Goal: Task Accomplishment & Management: Complete application form

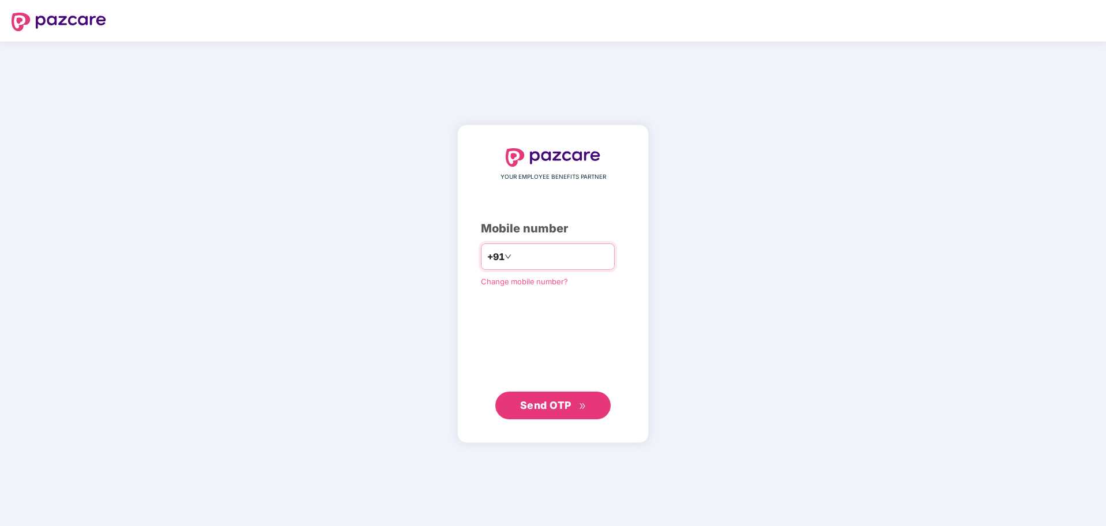
click at [573, 253] on input "number" at bounding box center [561, 256] width 95 height 18
type input "**********"
click at [536, 405] on span "Send OTP" at bounding box center [545, 405] width 51 height 12
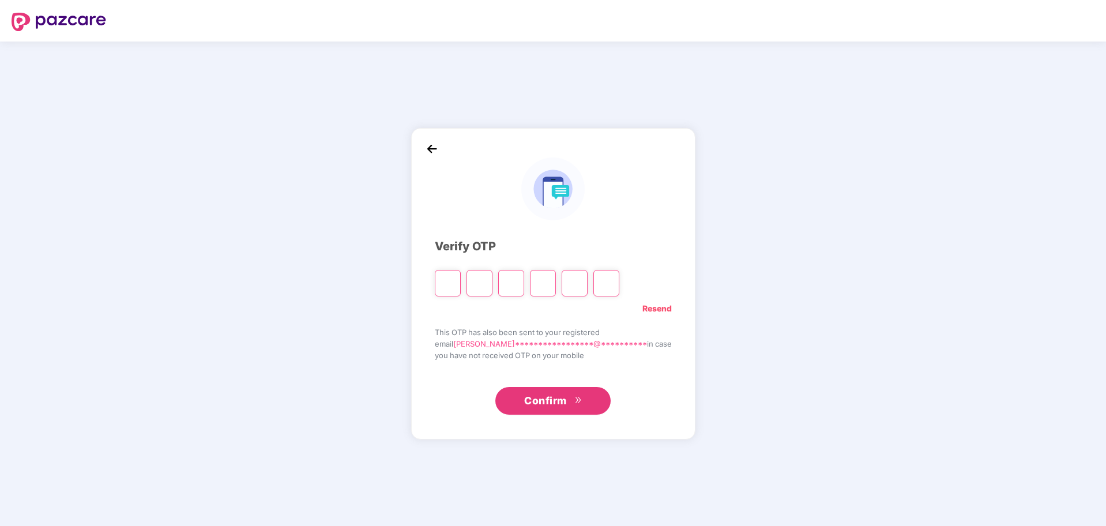
type input "*"
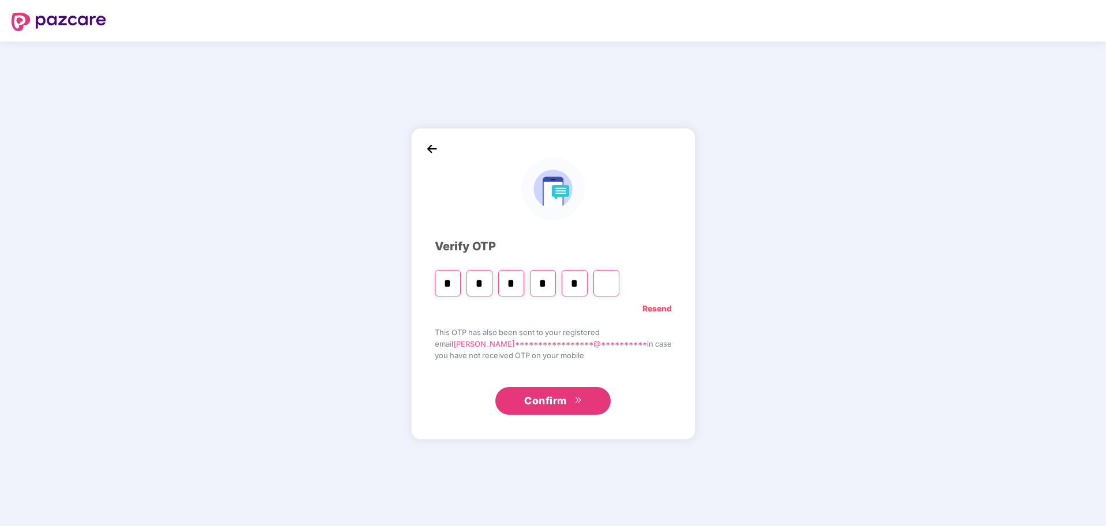
type input "*"
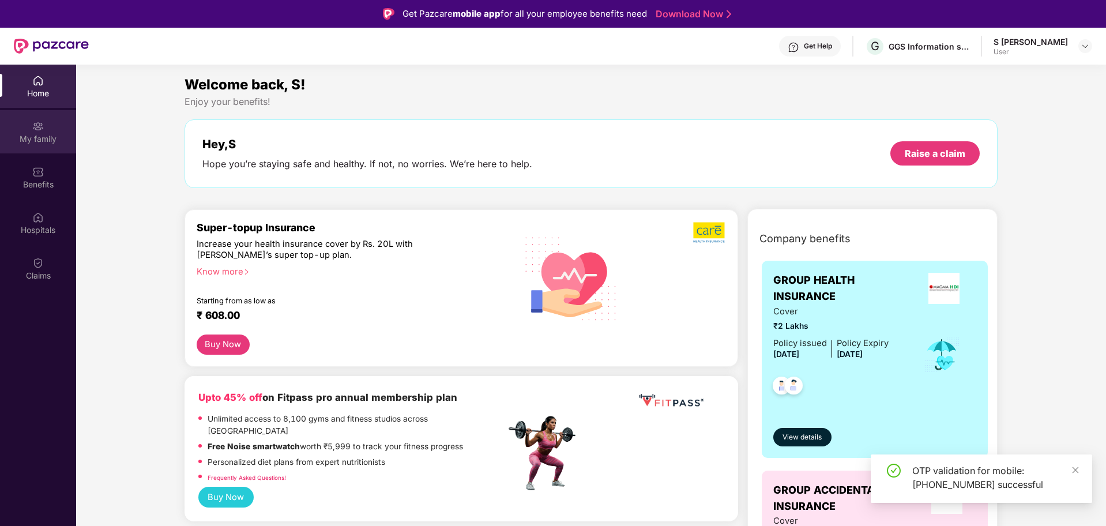
click at [35, 125] on img at bounding box center [38, 126] width 12 height 12
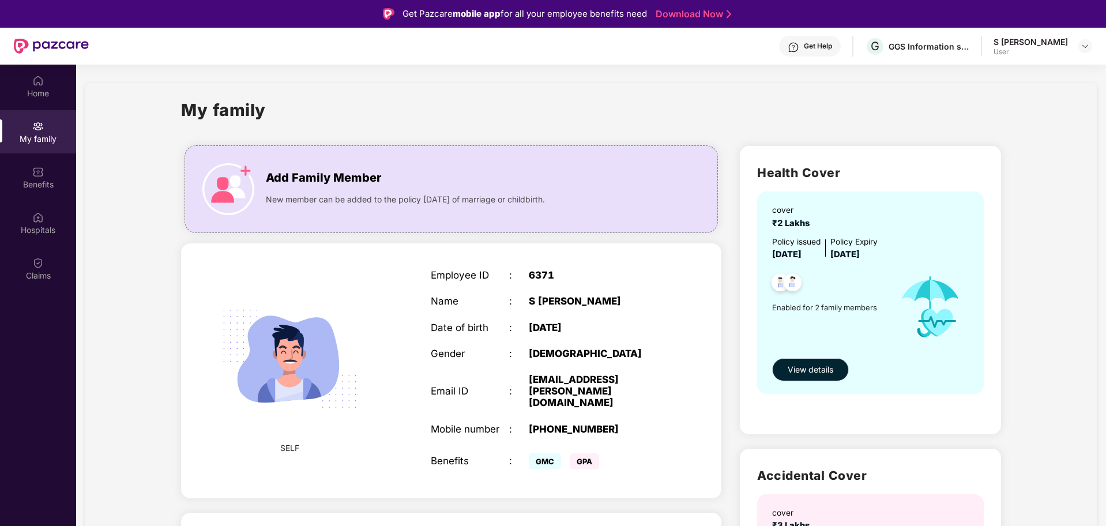
click at [816, 362] on button "View details" at bounding box center [810, 369] width 77 height 23
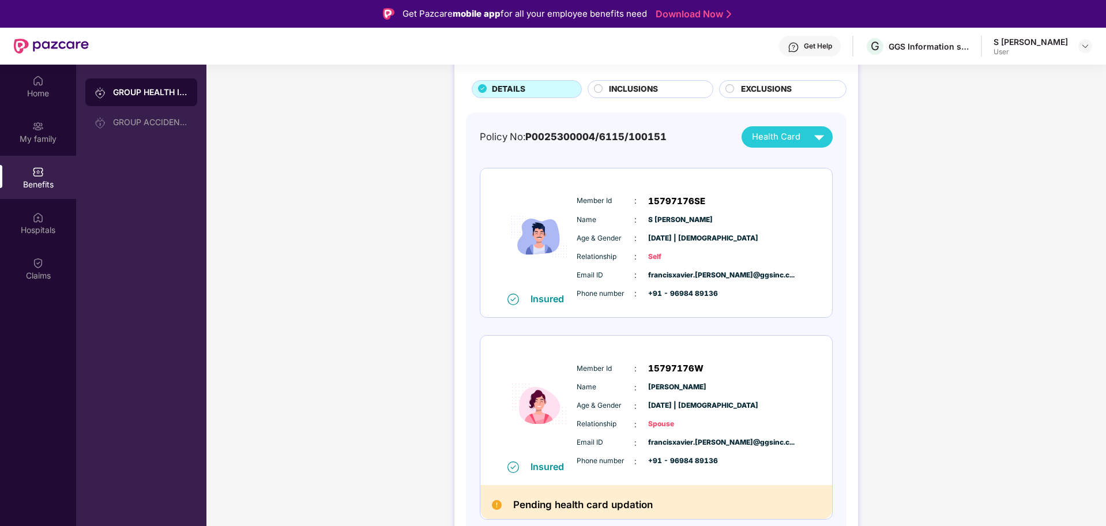
scroll to position [70, 0]
click at [667, 419] on span "Spouse" at bounding box center [677, 423] width 58 height 11
click at [798, 134] on span "Health Card" at bounding box center [776, 136] width 48 height 13
drag, startPoint x: 803, startPoint y: 185, endPoint x: 790, endPoint y: 180, distance: 13.2
click at [794, 182] on div "[PERSON_NAME]" at bounding box center [789, 185] width 82 height 13
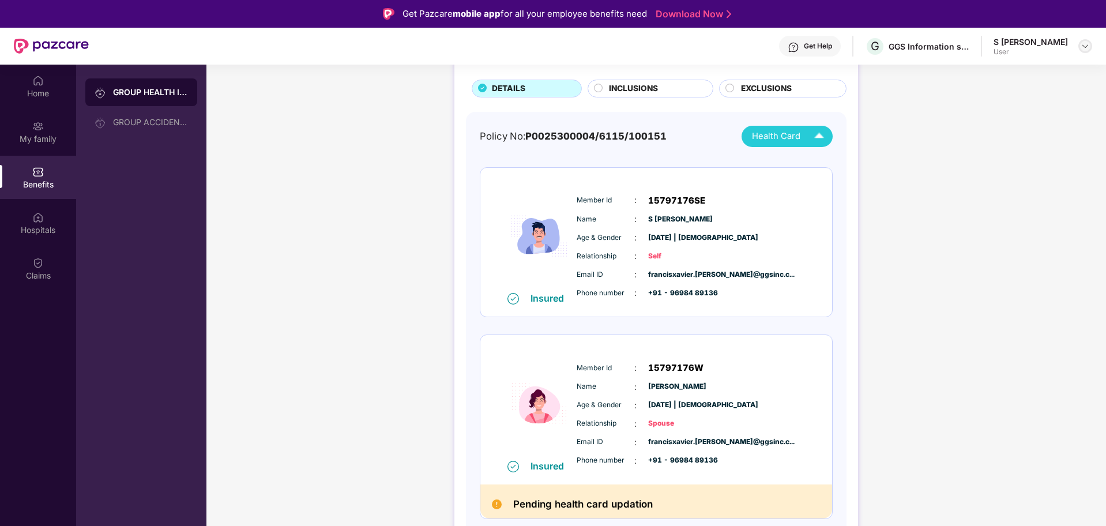
click at [1086, 48] on img at bounding box center [1084, 46] width 9 height 9
click at [894, 192] on div "GROUP HEALTH INSURANCE DETAILS INCLUSIONS EXCLUSIONS Policy No: P0025300004/611…" at bounding box center [655, 296] width 899 height 590
drag, startPoint x: 1002, startPoint y: 194, endPoint x: 996, endPoint y: 164, distance: 30.5
click at [1002, 194] on div "GROUP HEALTH INSURANCE DETAILS INCLUSIONS EXCLUSIONS Policy No: P0025300004/611…" at bounding box center [655, 296] width 899 height 590
click at [47, 107] on div "Home" at bounding box center [38, 86] width 76 height 43
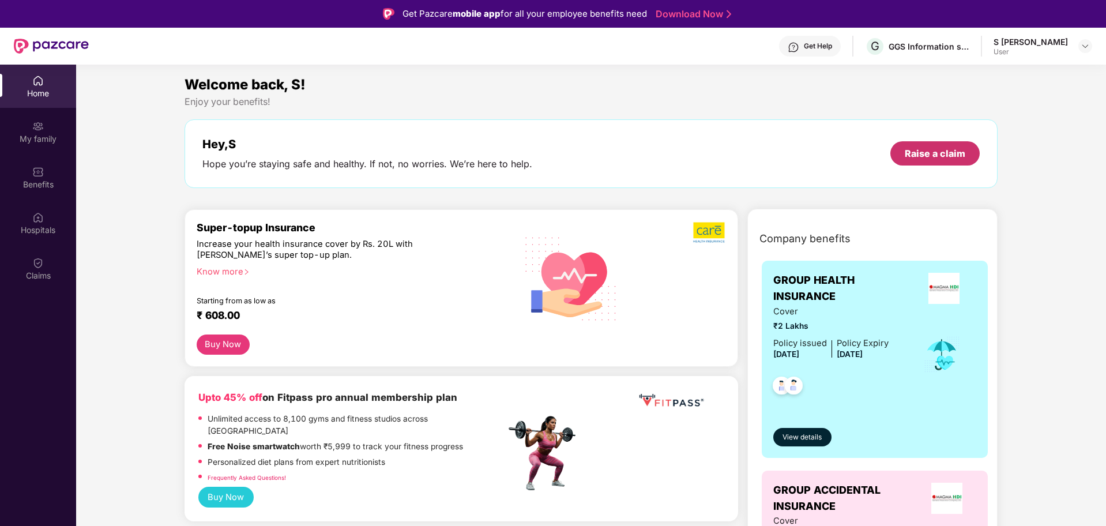
click at [903, 152] on div "Raise a claim" at bounding box center [934, 153] width 89 height 24
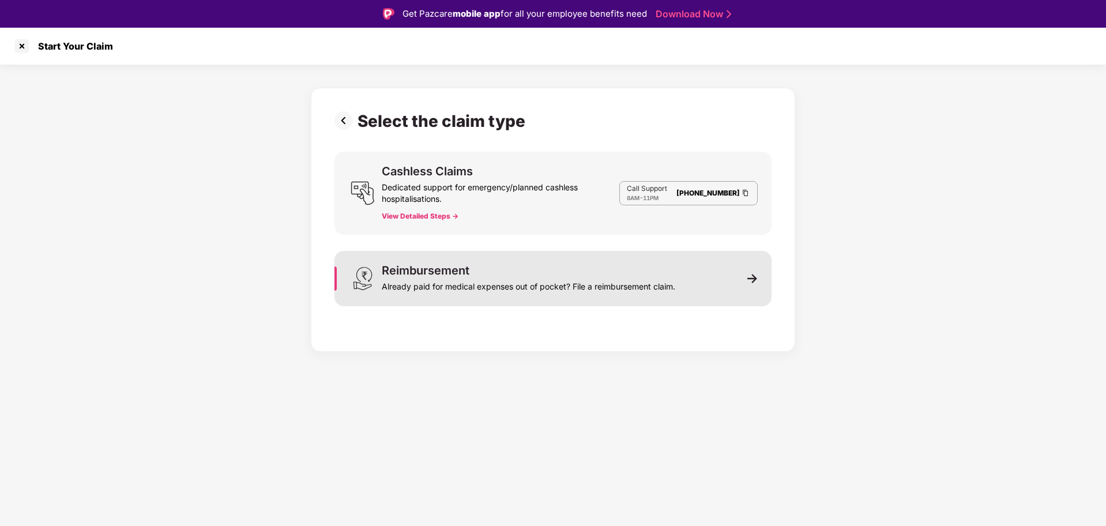
click at [639, 278] on div "Already paid for medical expenses out of pocket? File a reimbursement claim." at bounding box center [528, 284] width 293 height 16
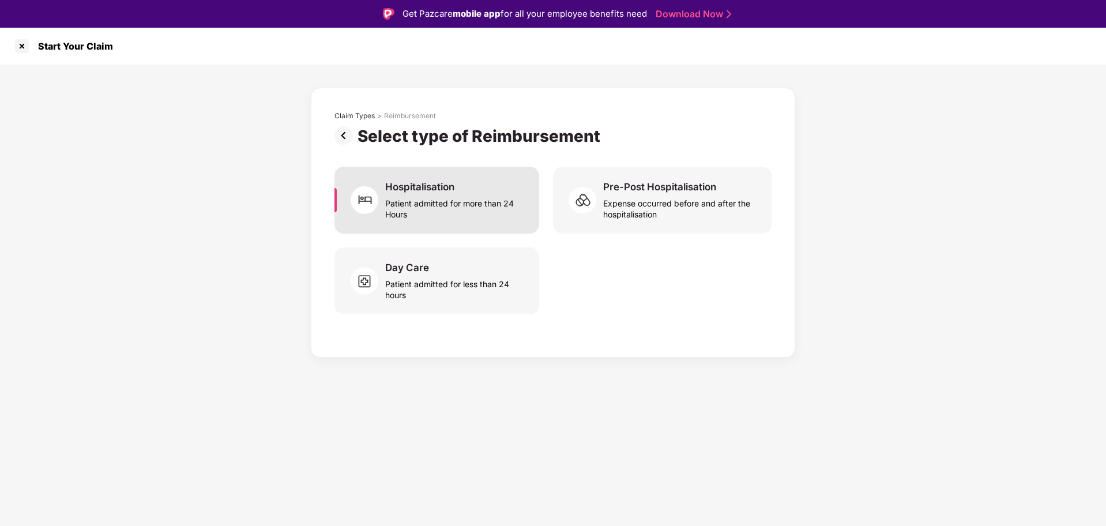
click at [488, 191] on div "Hospitalisation Patient admitted for more than 24 Hours" at bounding box center [455, 199] width 140 height 39
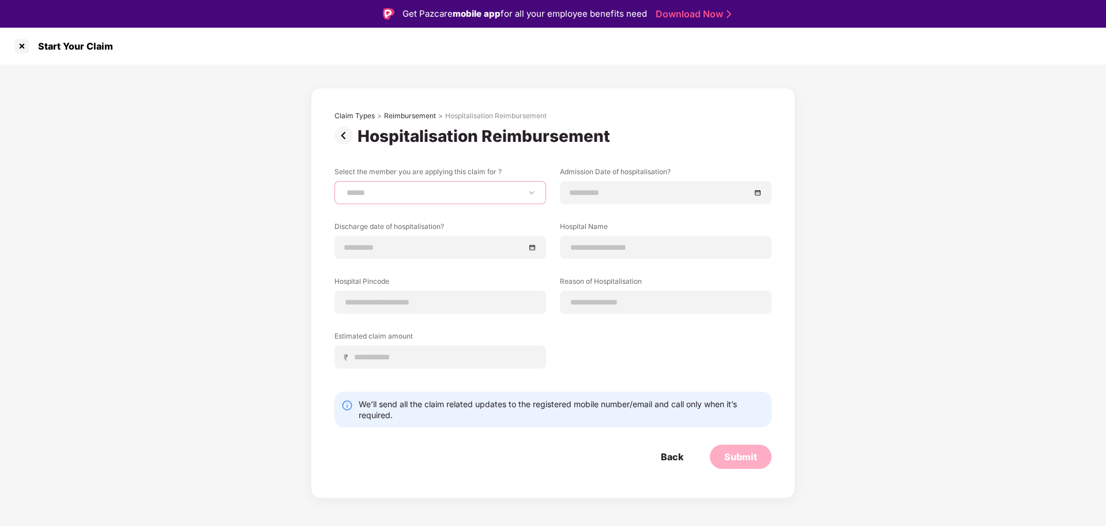
click at [488, 195] on select "**********" at bounding box center [440, 192] width 192 height 9
select select "**********"
click at [344, 188] on select "**********" at bounding box center [440, 192] width 192 height 9
click at [763, 195] on div at bounding box center [666, 192] width 212 height 23
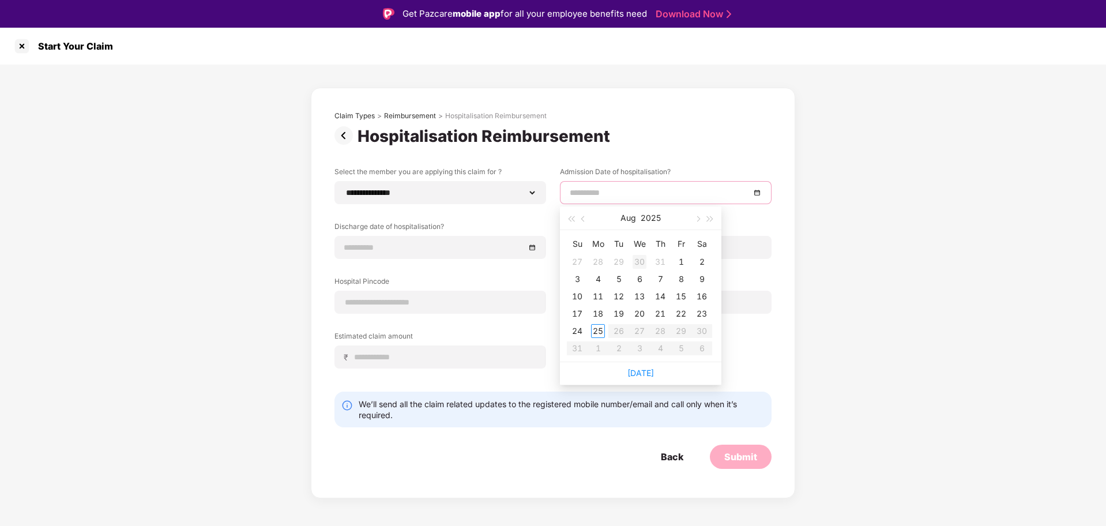
type input "**********"
click at [639, 266] on div "30" at bounding box center [639, 262] width 14 height 14
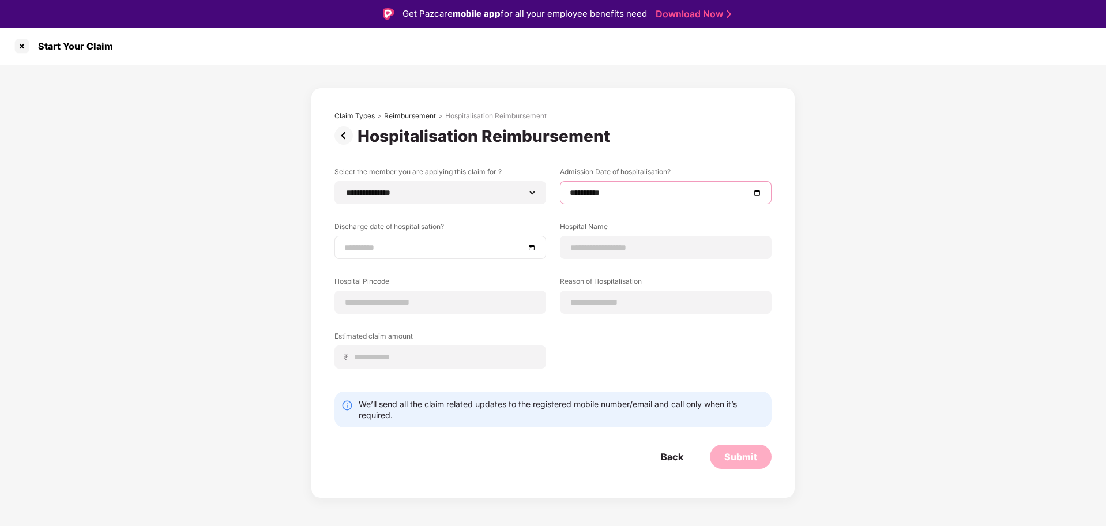
click at [532, 245] on div at bounding box center [440, 247] width 192 height 13
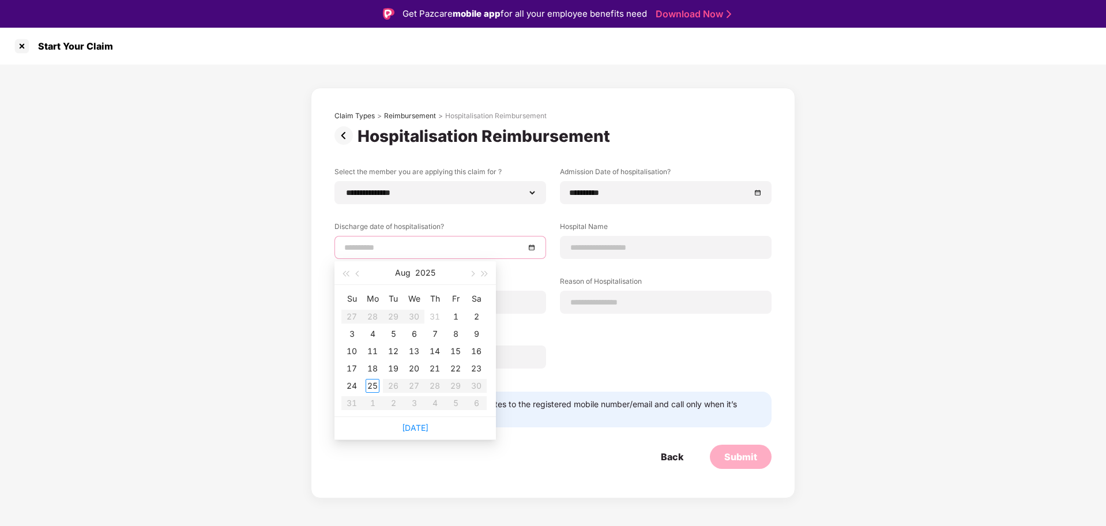
type input "**********"
click at [430, 336] on div "7" at bounding box center [435, 334] width 14 height 14
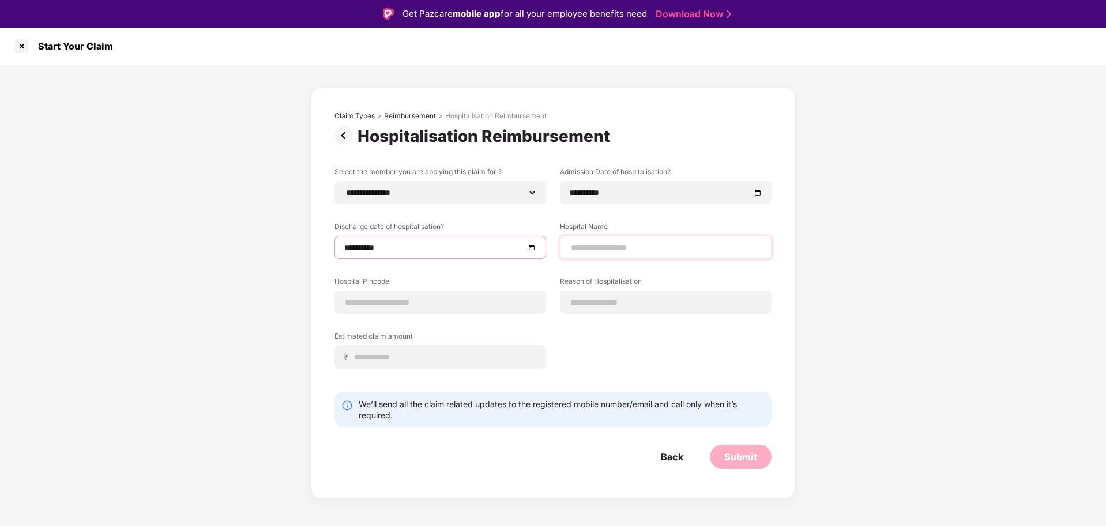
click at [640, 236] on div at bounding box center [666, 247] width 212 height 23
click at [642, 242] on input at bounding box center [666, 248] width 192 height 12
type input "**********"
click at [367, 304] on input at bounding box center [440, 302] width 192 height 12
type input "******"
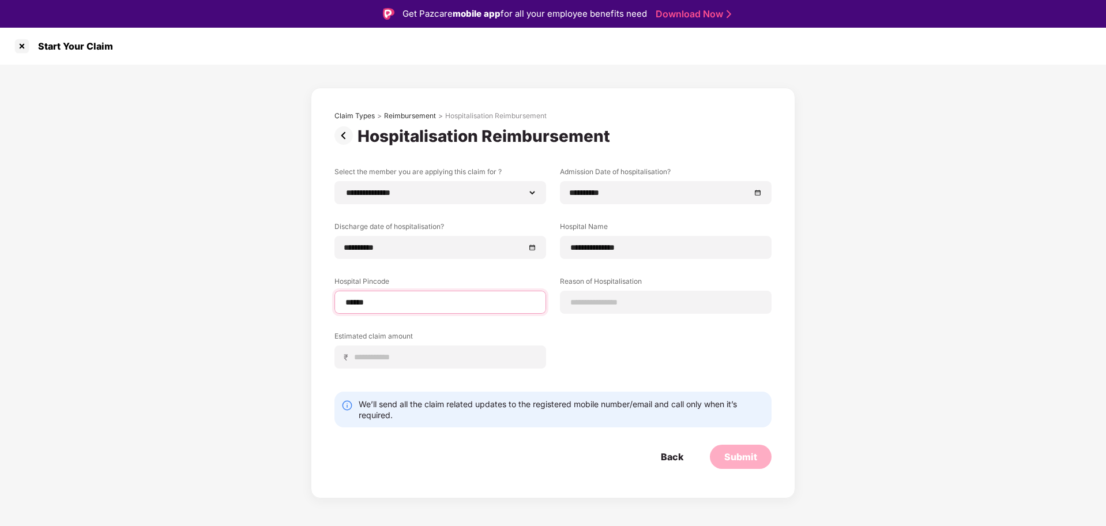
select select "*****"
select select "**********"
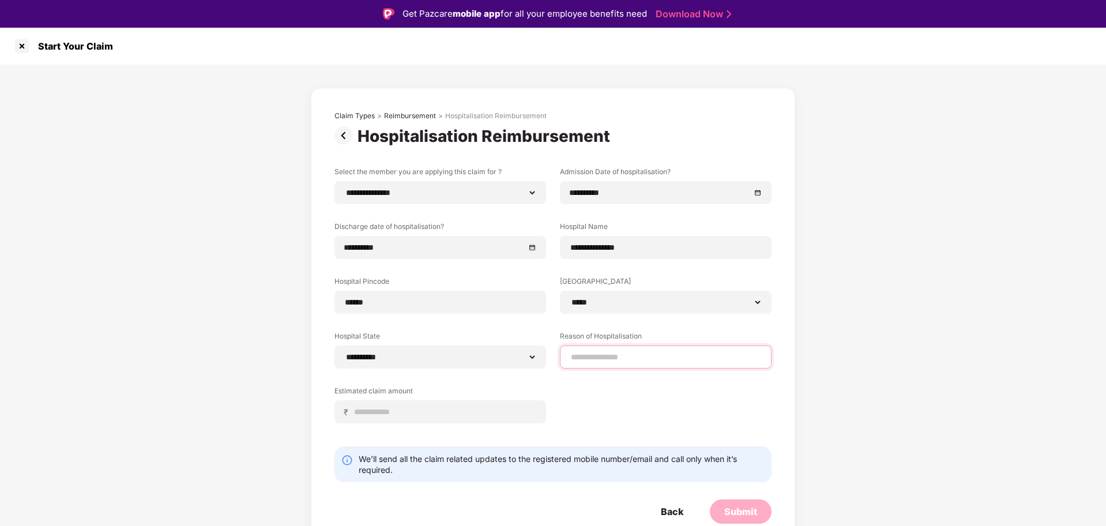
click at [620, 361] on input at bounding box center [666, 357] width 192 height 12
type input "**********"
click at [476, 409] on input at bounding box center [444, 412] width 183 height 12
type input "*****"
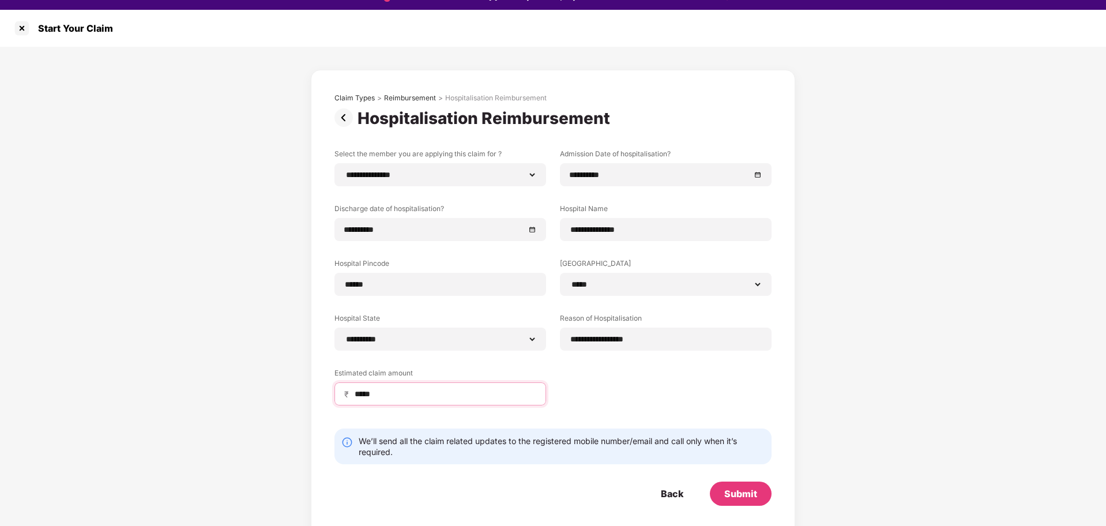
scroll to position [28, 0]
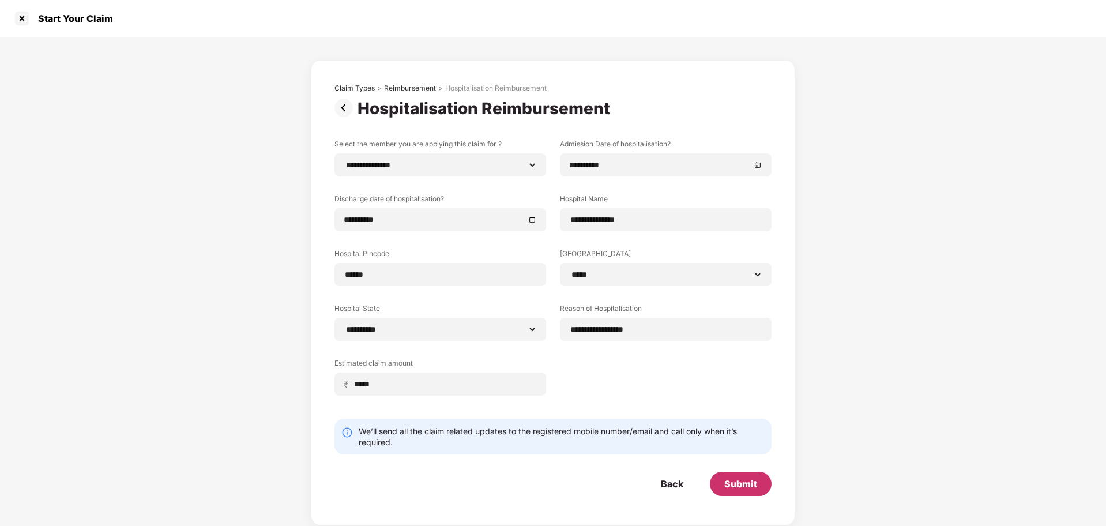
click at [752, 480] on div "Submit" at bounding box center [740, 483] width 33 height 13
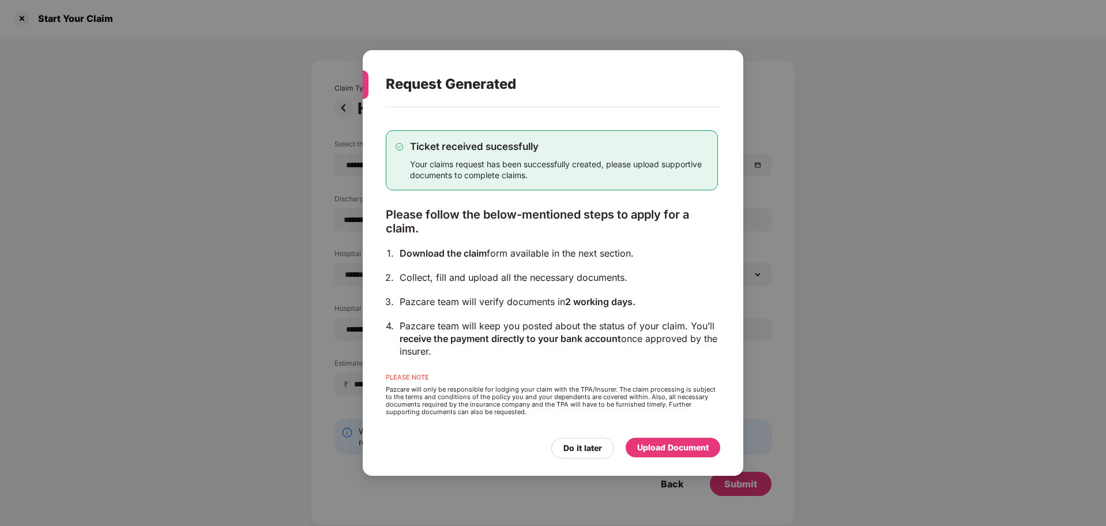
click at [676, 444] on div "Upload Document" at bounding box center [672, 447] width 71 height 13
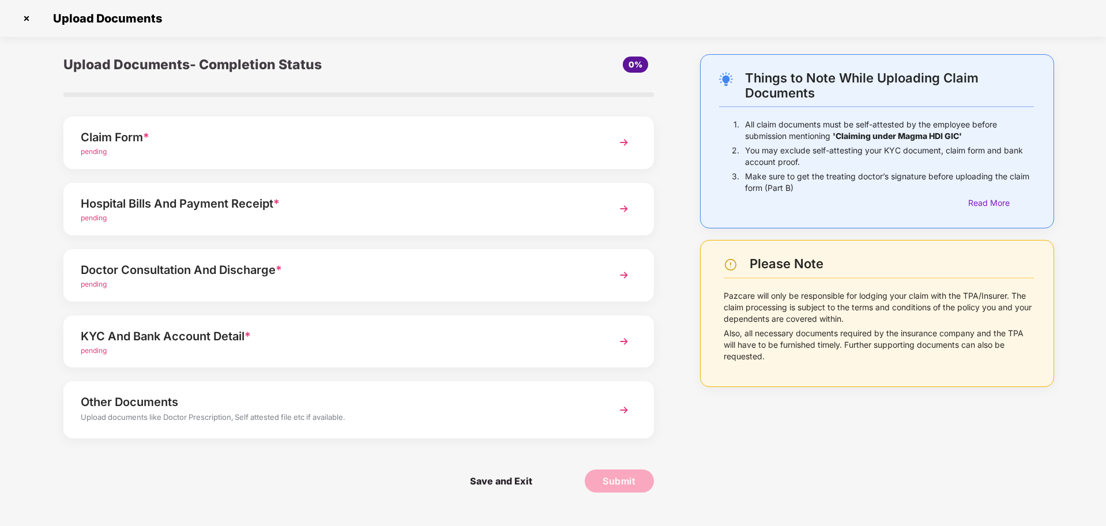
click at [619, 150] on img at bounding box center [623, 142] width 21 height 21
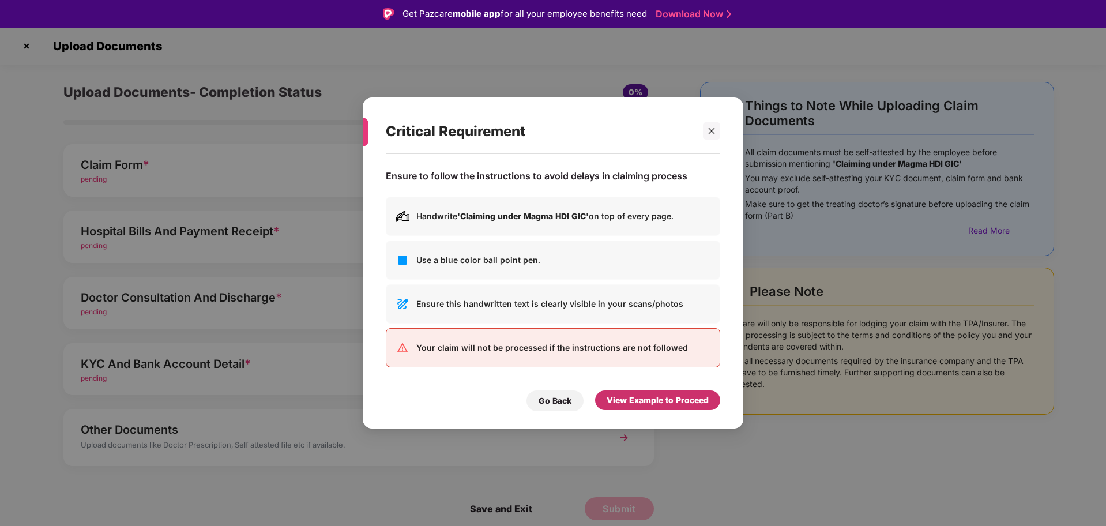
click at [675, 401] on div "View Example to Proceed" at bounding box center [657, 400] width 102 height 13
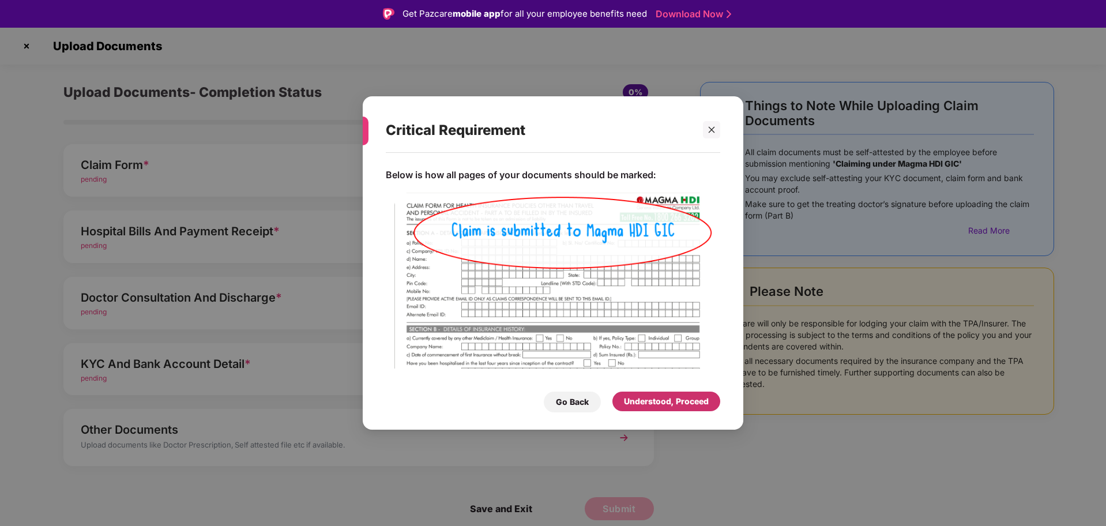
click at [675, 401] on div "Understood, Proceed" at bounding box center [666, 401] width 85 height 13
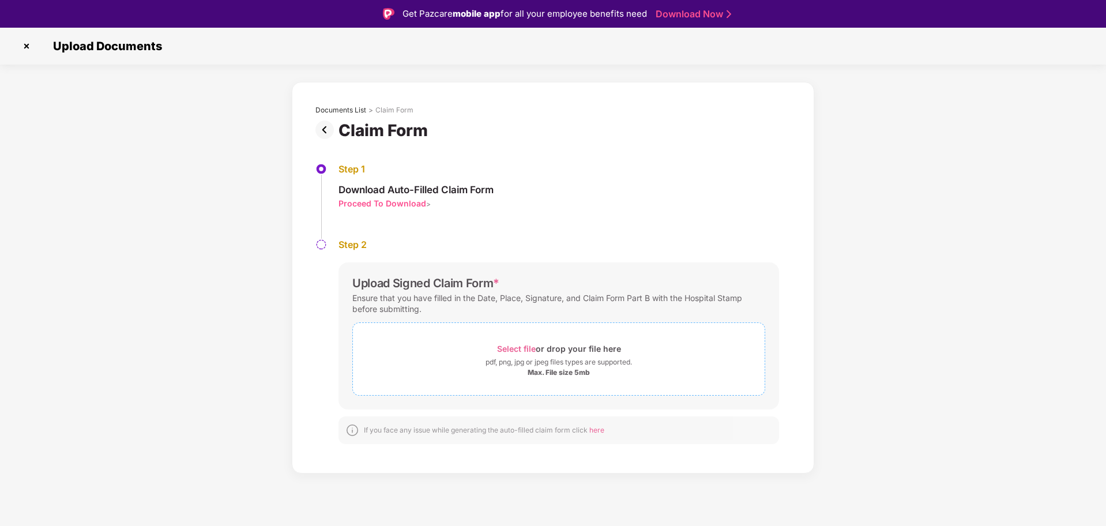
click at [572, 357] on div "pdf, png, jpg or jpeg files types are supported." at bounding box center [558, 362] width 146 height 12
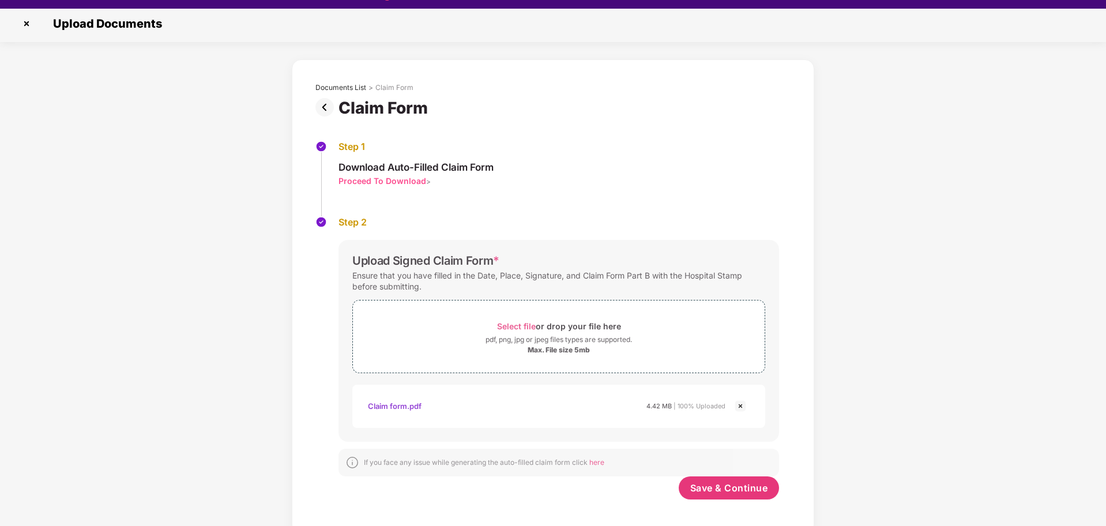
scroll to position [28, 0]
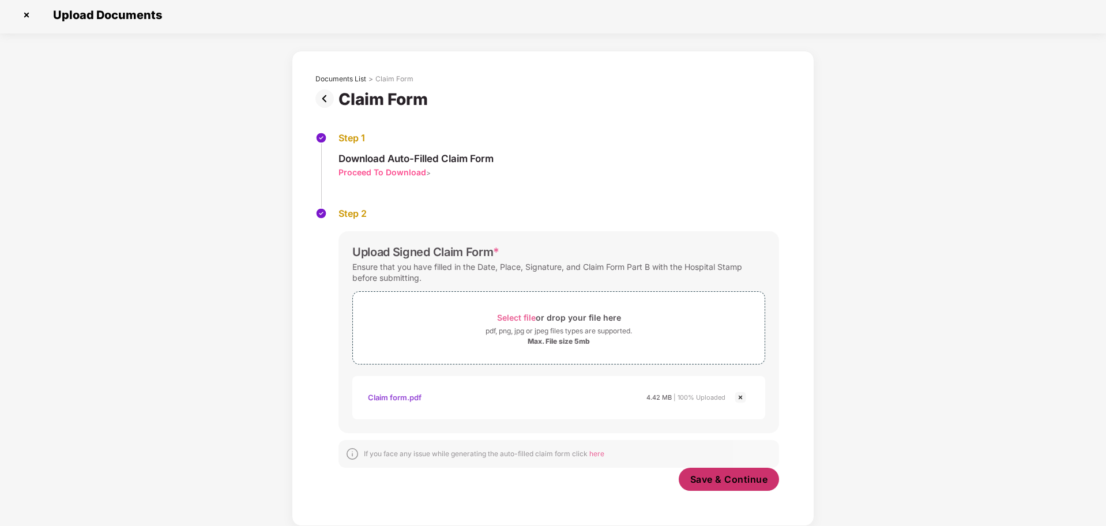
click at [698, 477] on span "Save & Continue" at bounding box center [729, 479] width 78 height 13
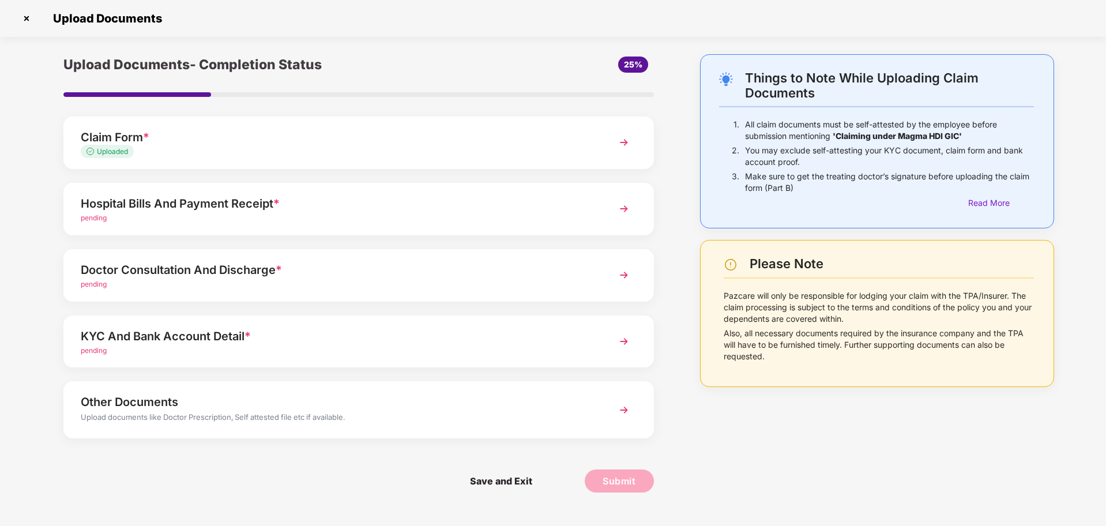
click at [496, 220] on div "pending" at bounding box center [335, 218] width 509 height 11
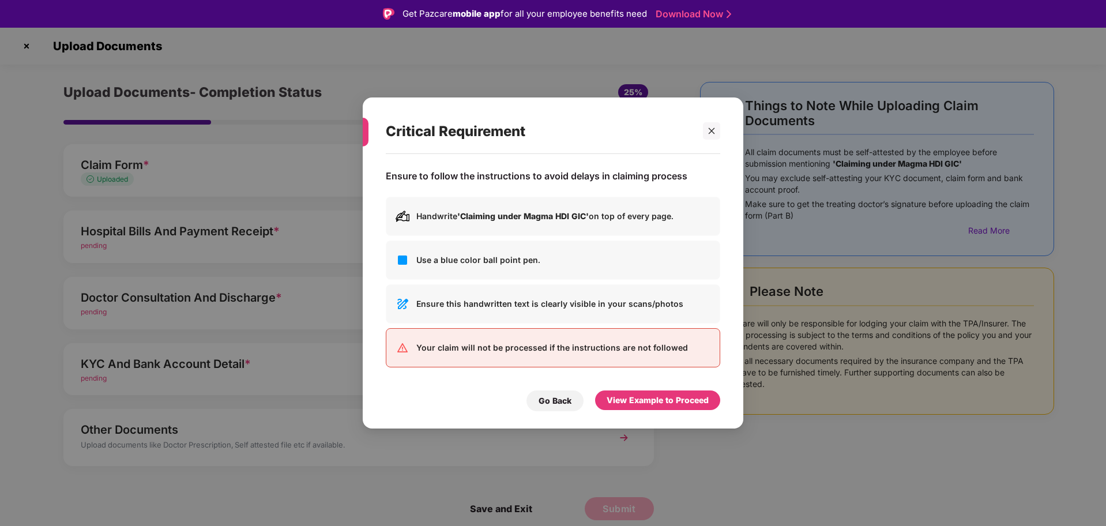
click at [680, 410] on div "View Example to Proceed" at bounding box center [657, 400] width 125 height 21
click at [679, 401] on div "View Example to Proceed" at bounding box center [657, 400] width 102 height 13
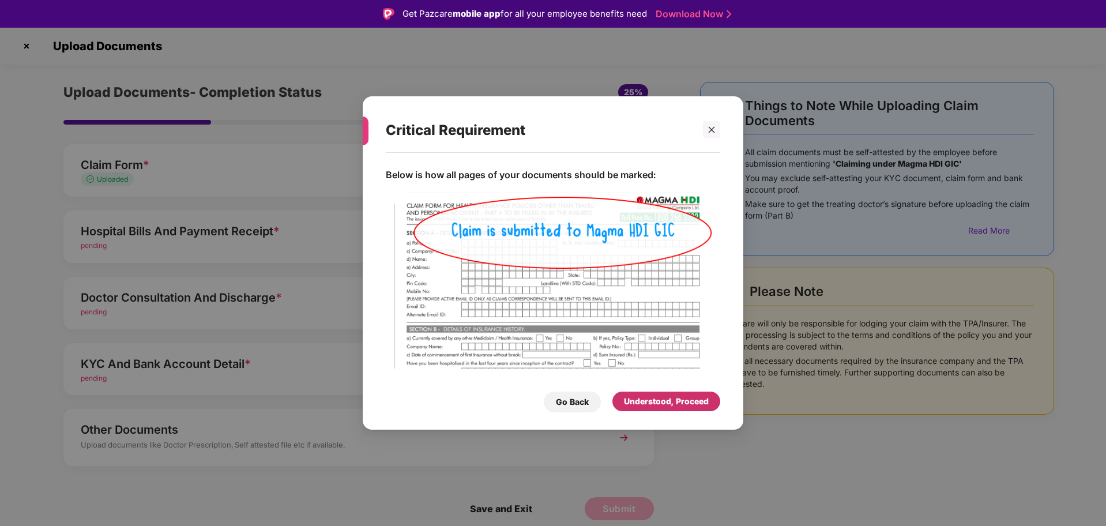
click at [679, 401] on div "Understood, Proceed" at bounding box center [666, 401] width 85 height 13
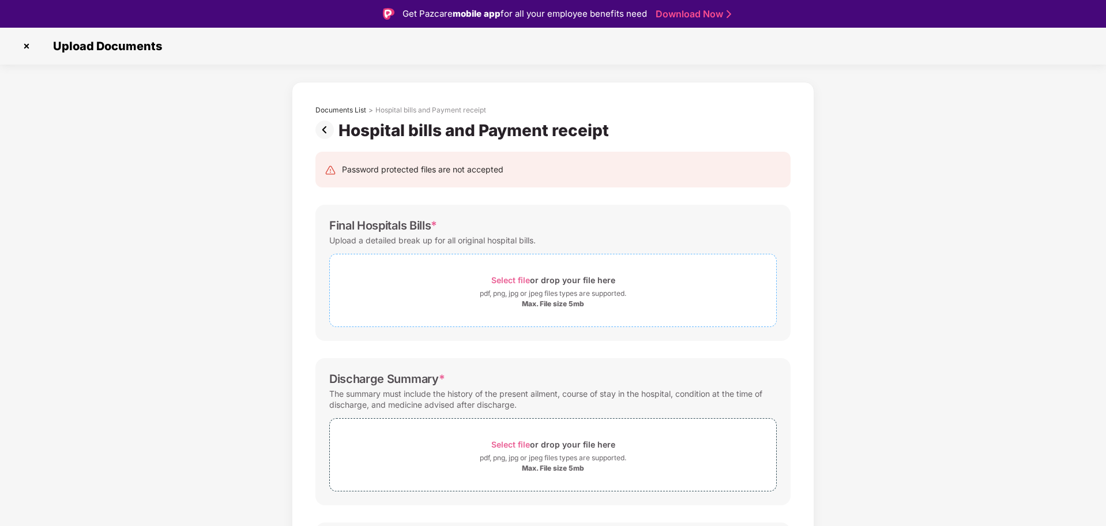
click at [556, 285] on div "Select file or drop your file here" at bounding box center [553, 280] width 124 height 16
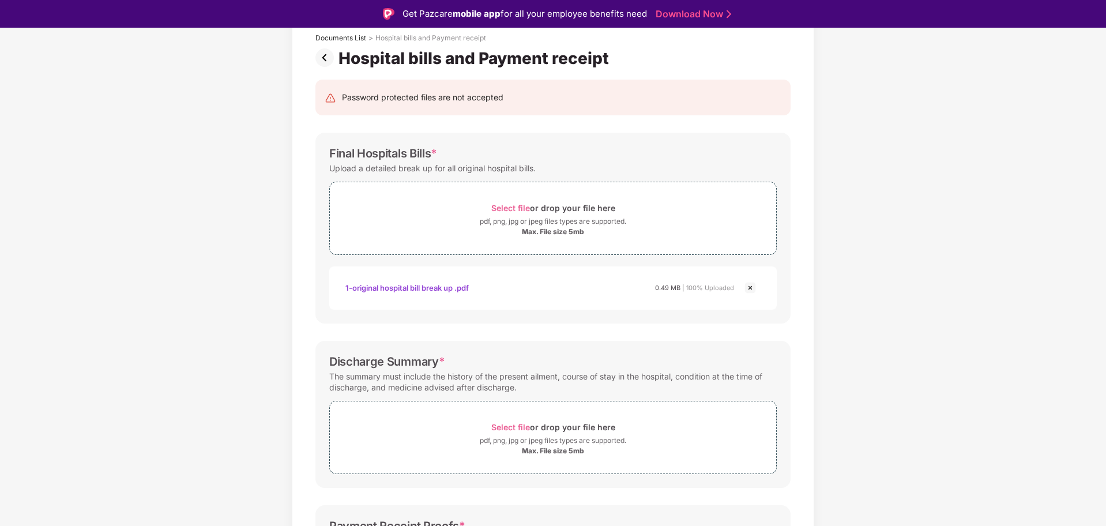
scroll to position [144, 0]
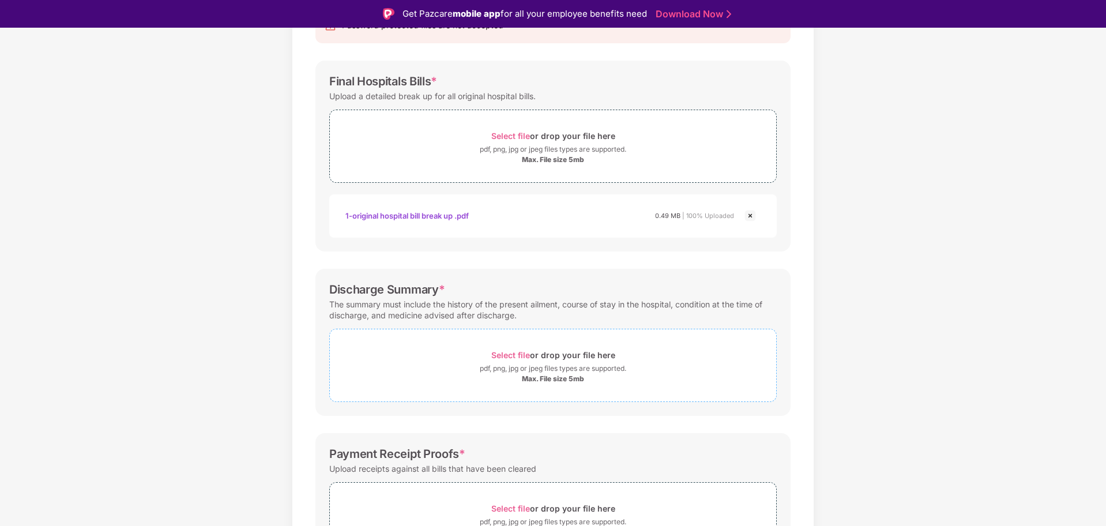
click at [561, 367] on div "pdf, png, jpg or jpeg files types are supported." at bounding box center [553, 369] width 146 height 12
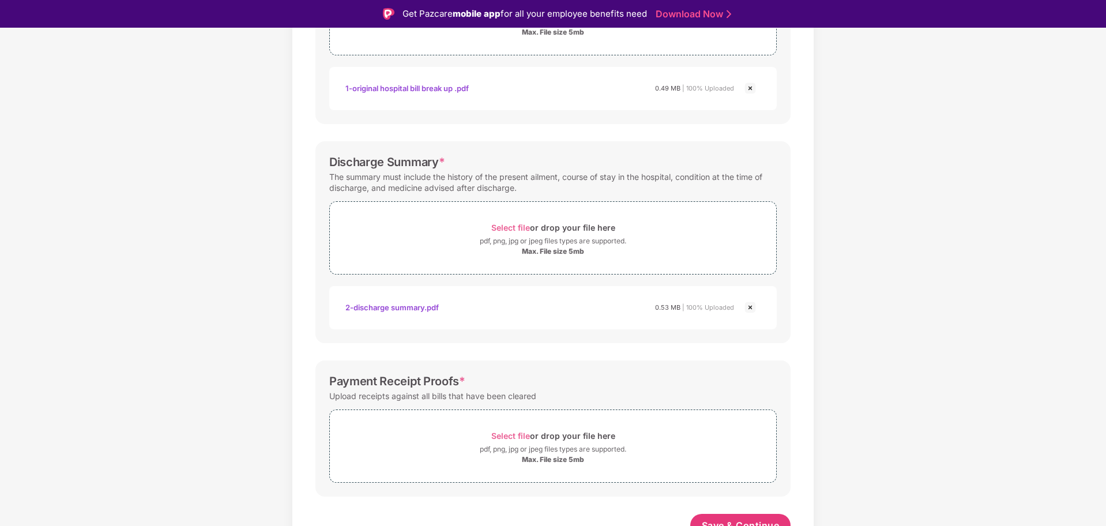
scroll to position [284, 0]
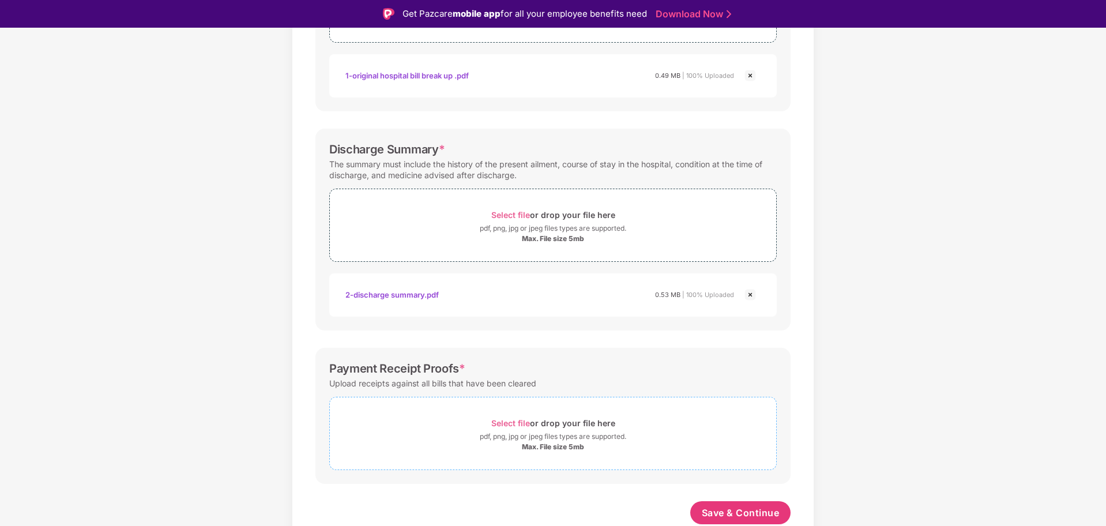
click at [574, 428] on div "Select file or drop your file here" at bounding box center [553, 423] width 124 height 16
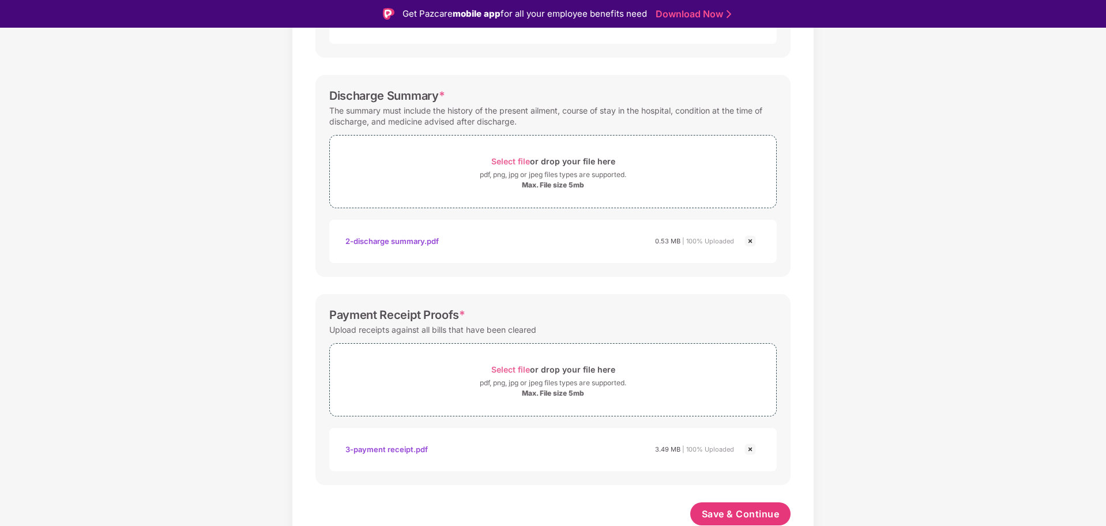
scroll to position [339, 0]
click at [40, 78] on div "Documents List > Hospital bills and Payment receipt Hospital bills and Payment …" at bounding box center [553, 148] width 1106 height 811
click at [762, 510] on span "Save & Continue" at bounding box center [741, 512] width 78 height 13
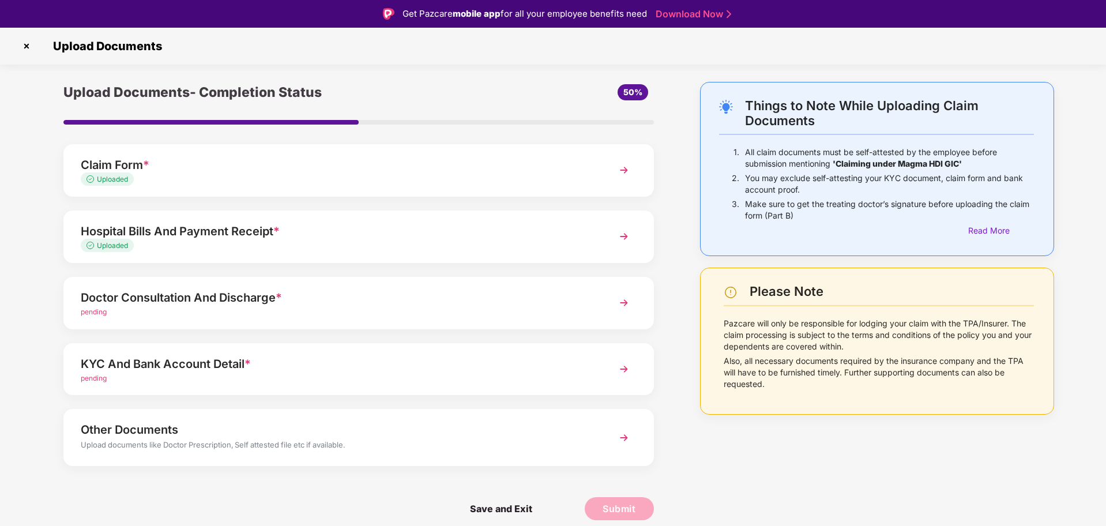
click at [624, 307] on img at bounding box center [623, 302] width 21 height 21
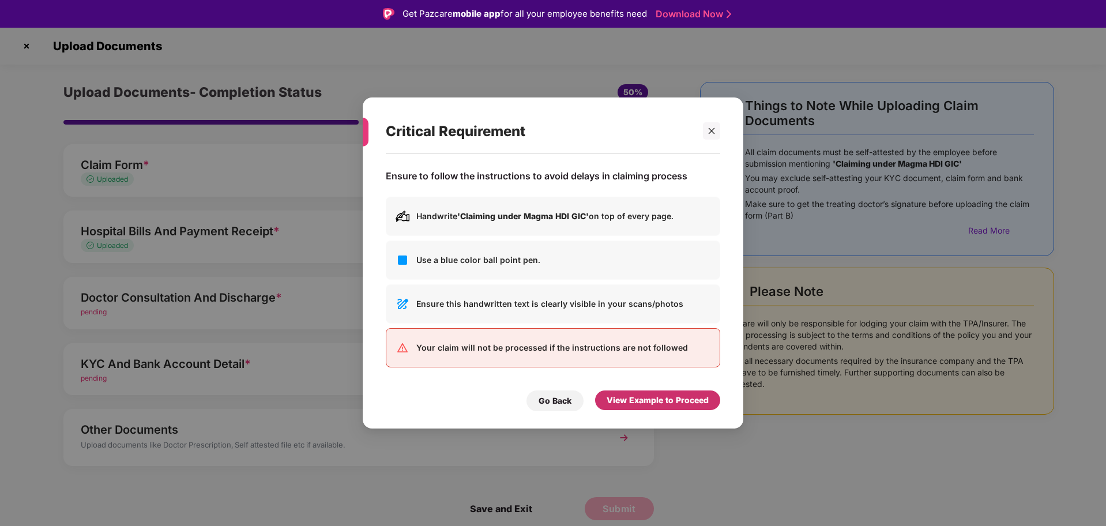
click at [647, 401] on div "View Example to Proceed" at bounding box center [657, 400] width 102 height 13
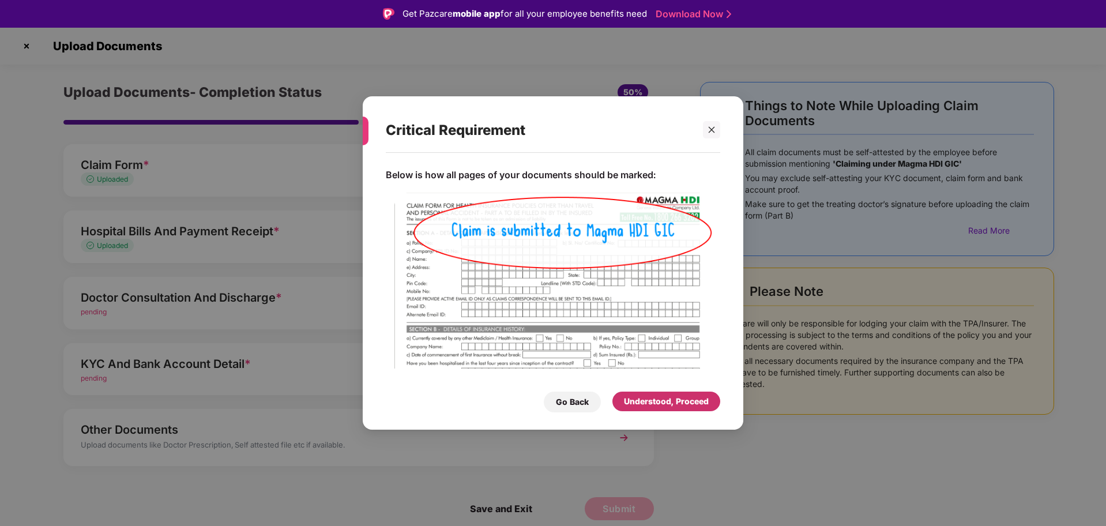
click at [649, 398] on div "Understood, Proceed" at bounding box center [666, 401] width 85 height 13
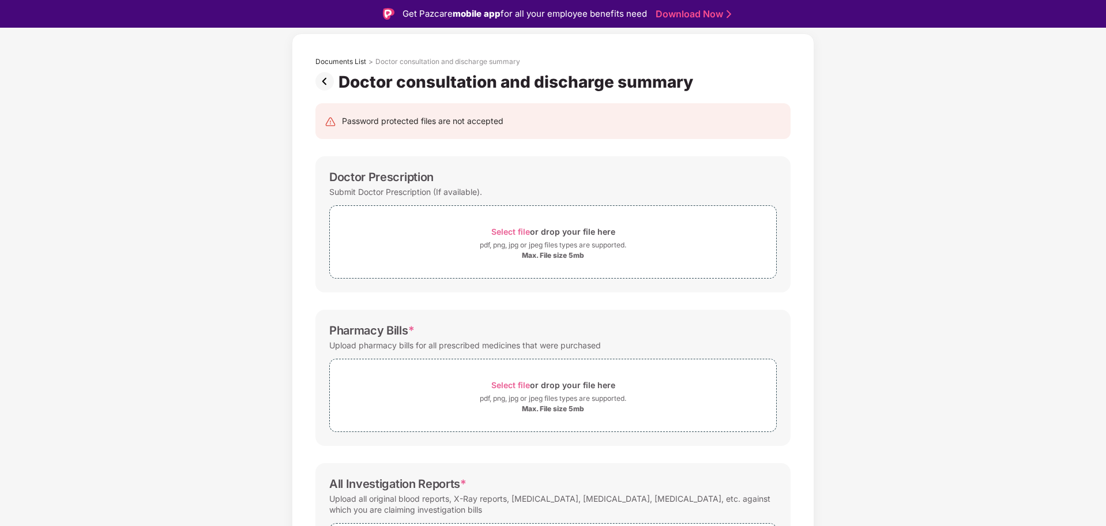
scroll to position [72, 0]
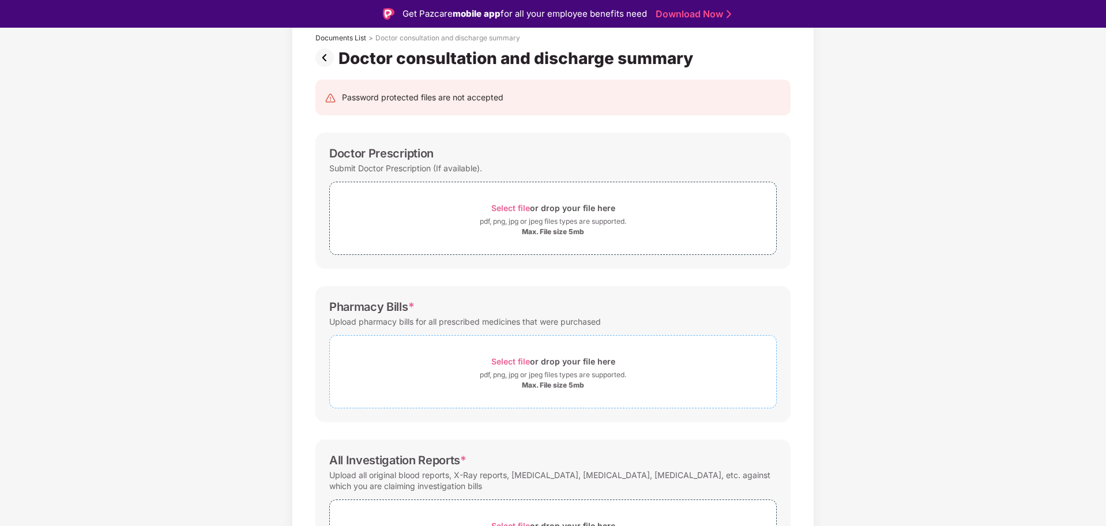
click at [560, 365] on div "Select file or drop your file here" at bounding box center [553, 361] width 124 height 16
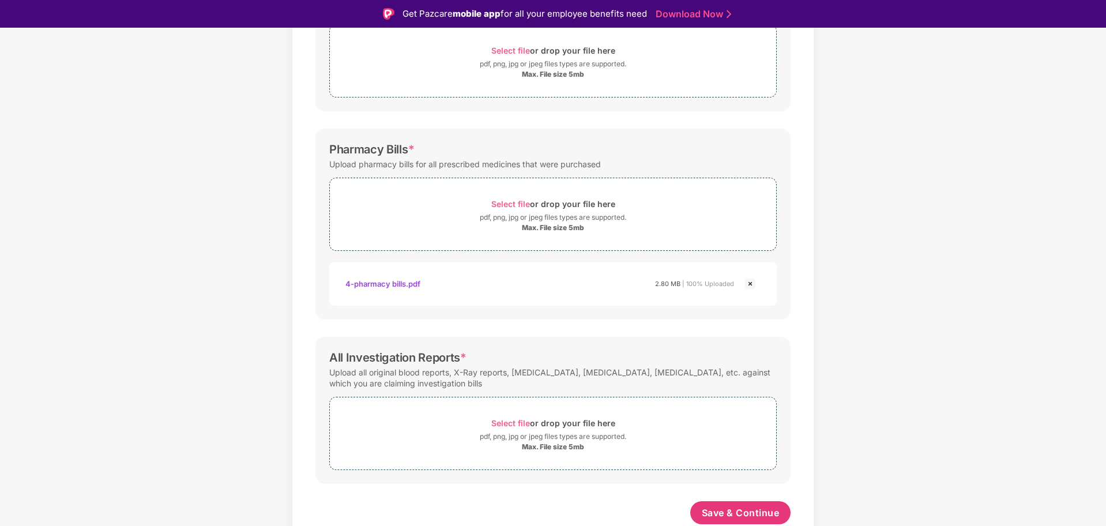
scroll to position [229, 0]
click at [594, 421] on div "Select file or drop your file here" at bounding box center [553, 423] width 124 height 16
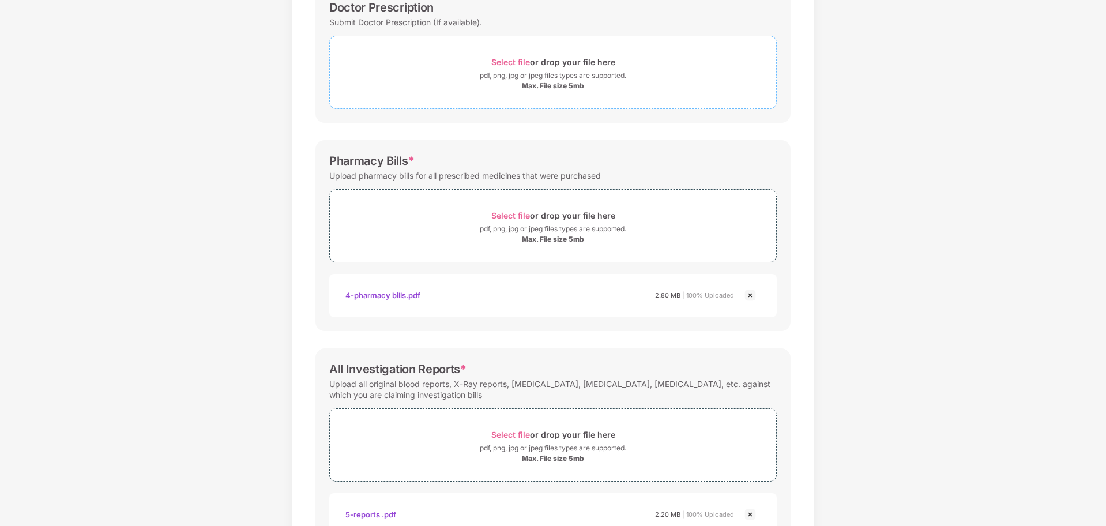
scroll to position [284, 0]
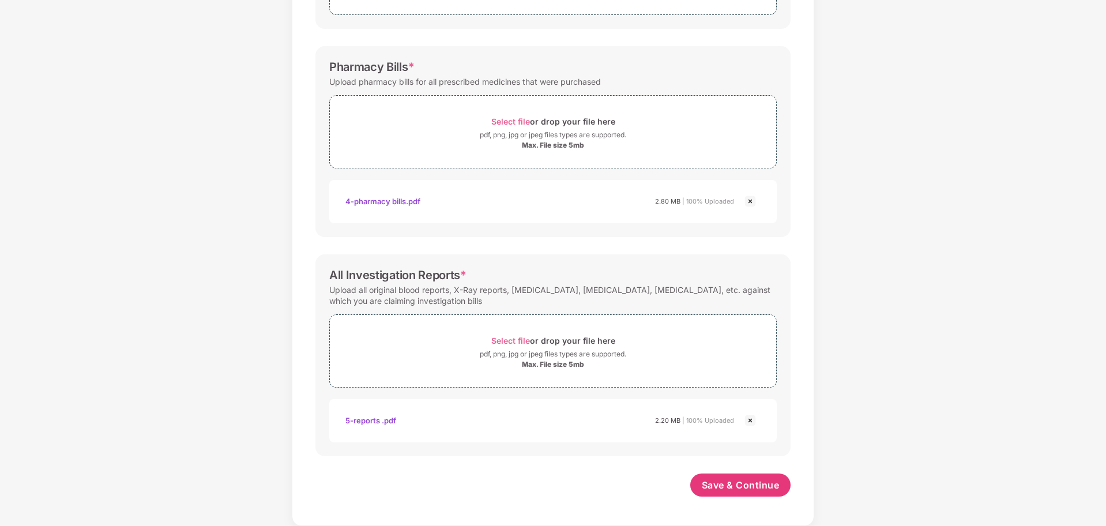
click at [956, 349] on div "Documents List > Doctor consultation and discharge summary Doctor consultation …" at bounding box center [553, 148] width 1106 height 756
click at [713, 492] on button "Save & Continue" at bounding box center [740, 484] width 101 height 23
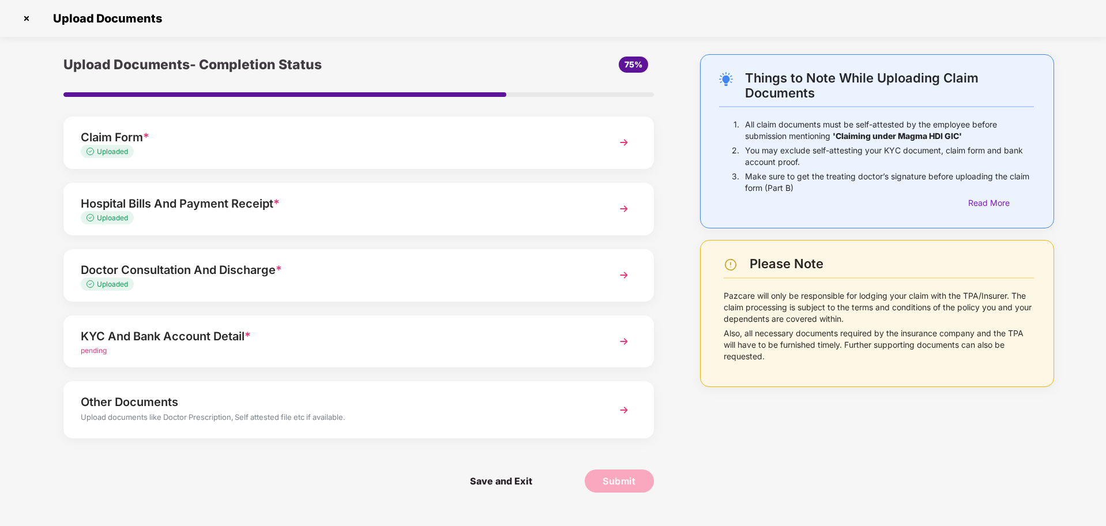
click at [626, 343] on img at bounding box center [623, 341] width 21 height 21
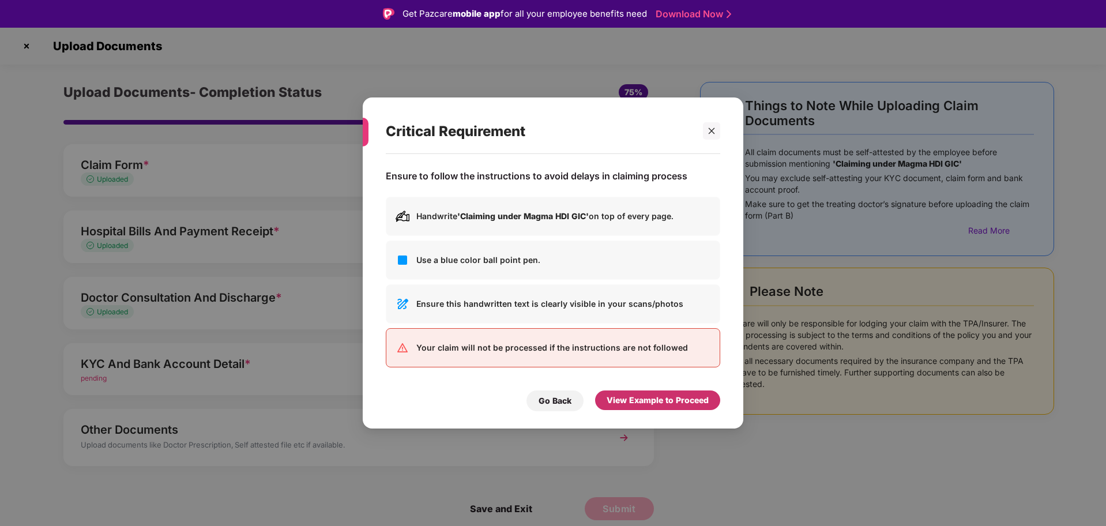
click at [660, 401] on div "View Example to Proceed" at bounding box center [657, 400] width 102 height 13
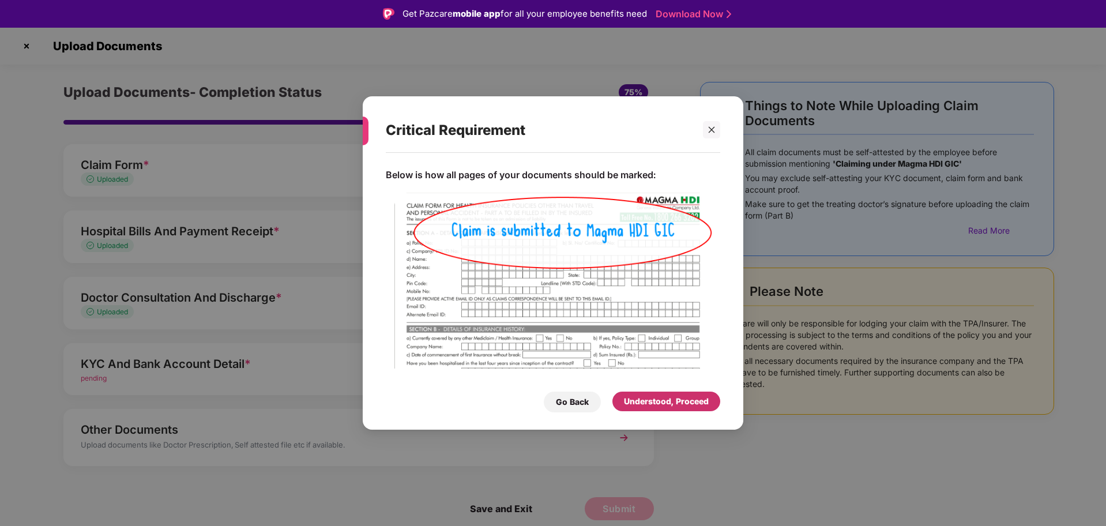
click at [660, 401] on div "Understood, Proceed" at bounding box center [666, 401] width 85 height 13
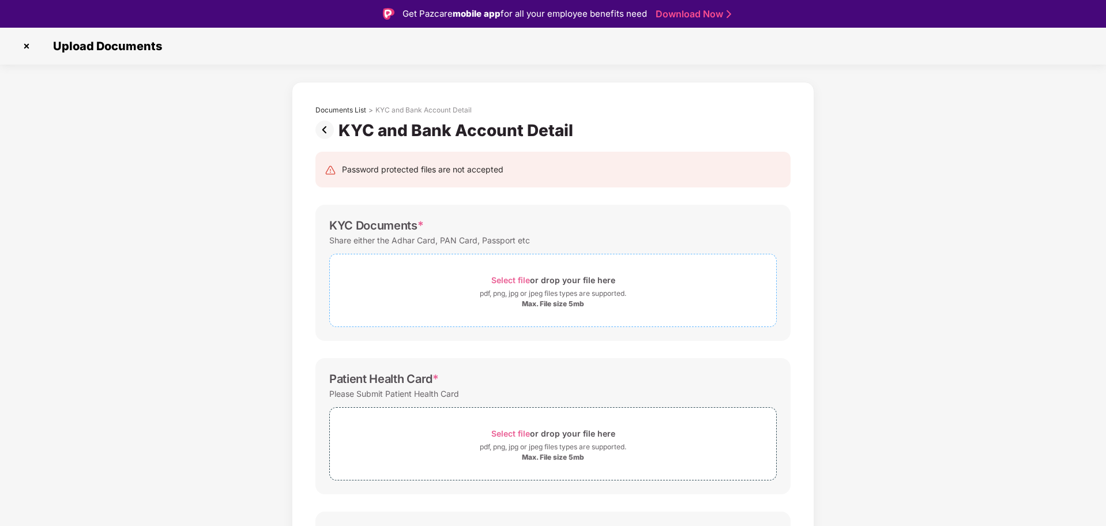
click at [574, 284] on div "Select file or drop your file here" at bounding box center [553, 280] width 124 height 16
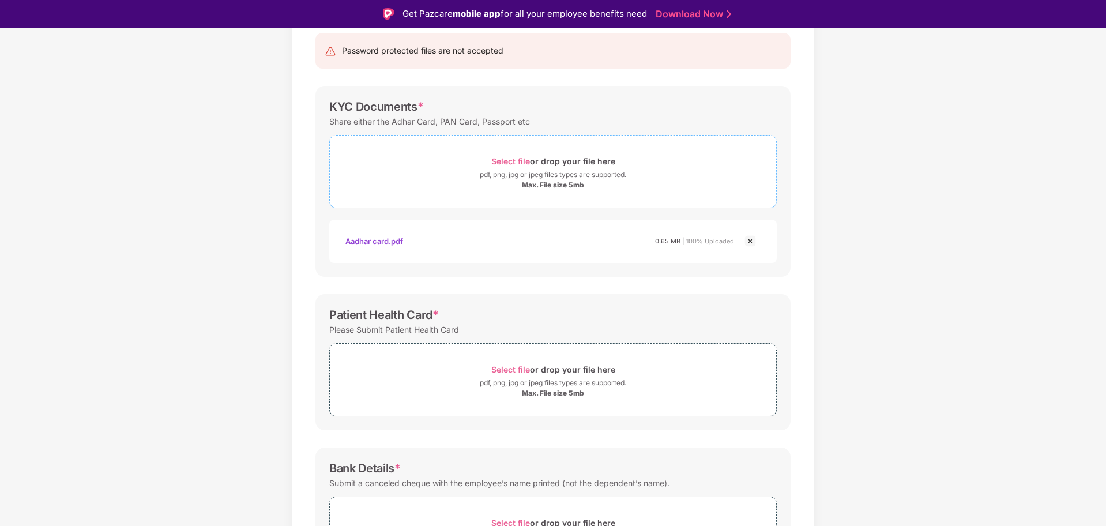
scroll to position [144, 0]
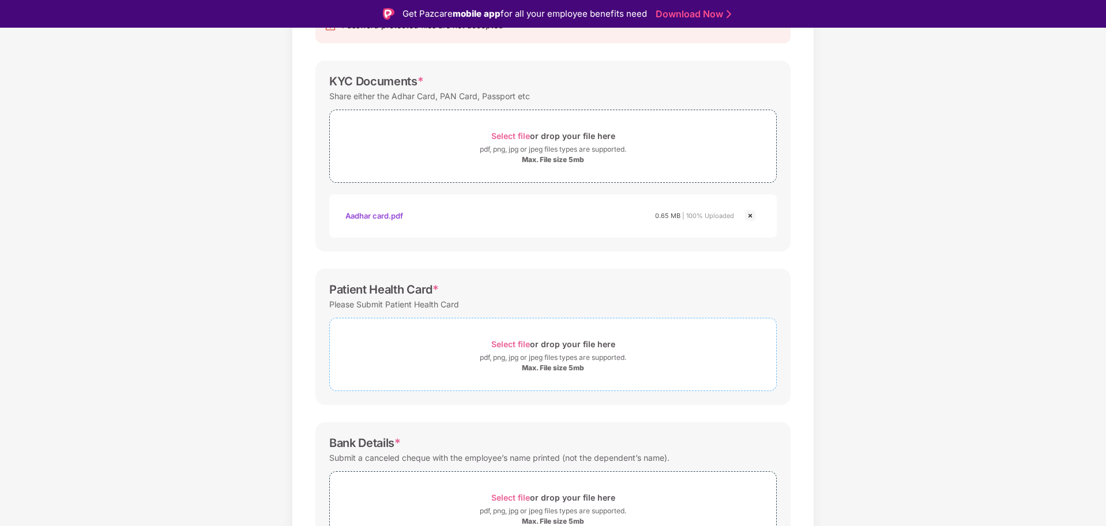
click at [575, 346] on div "Select file or drop your file here" at bounding box center [553, 344] width 124 height 16
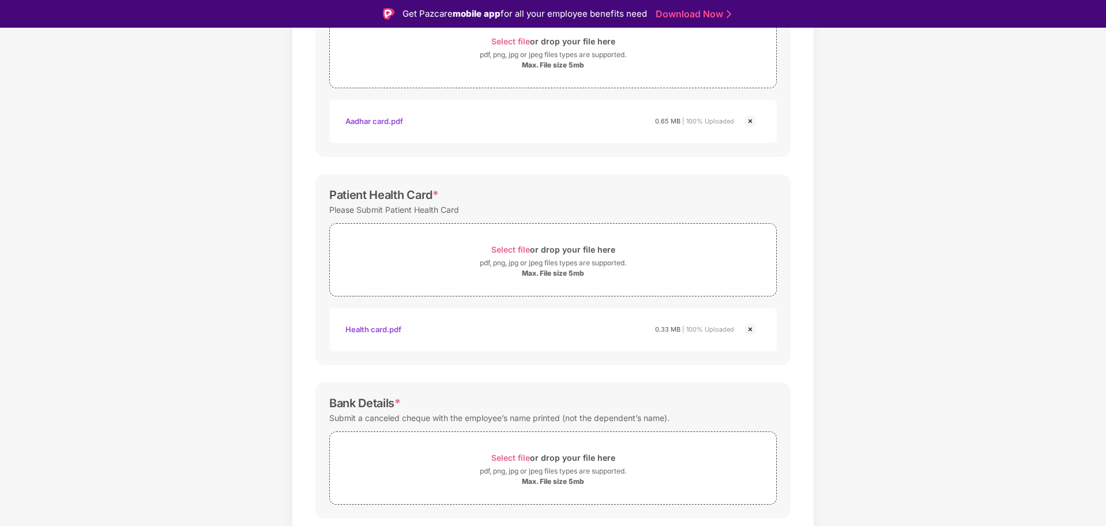
scroll to position [273, 0]
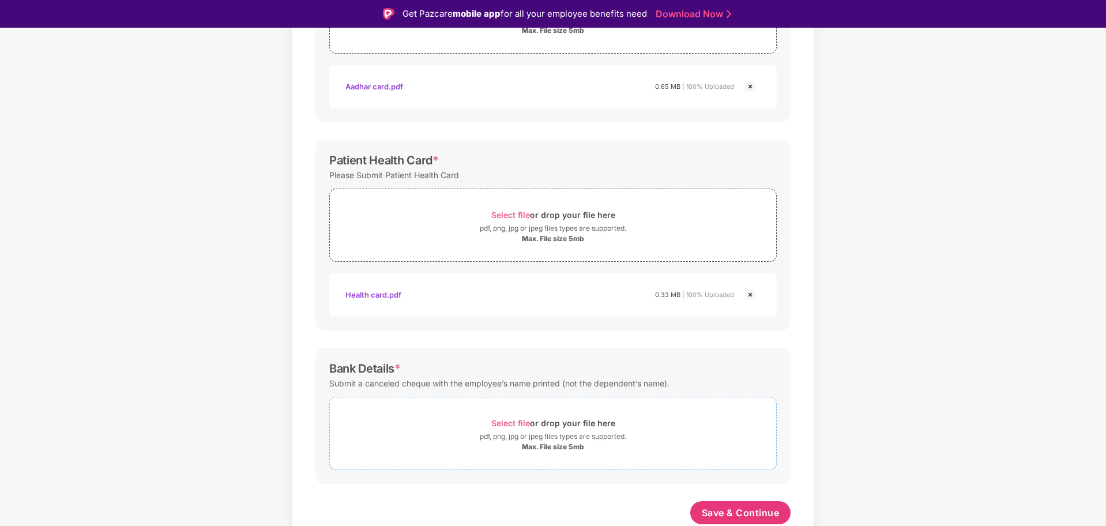
click at [594, 423] on div "Select file or drop your file here" at bounding box center [553, 423] width 124 height 16
click at [638, 425] on div "Select file or drop your file here" at bounding box center [553, 423] width 446 height 16
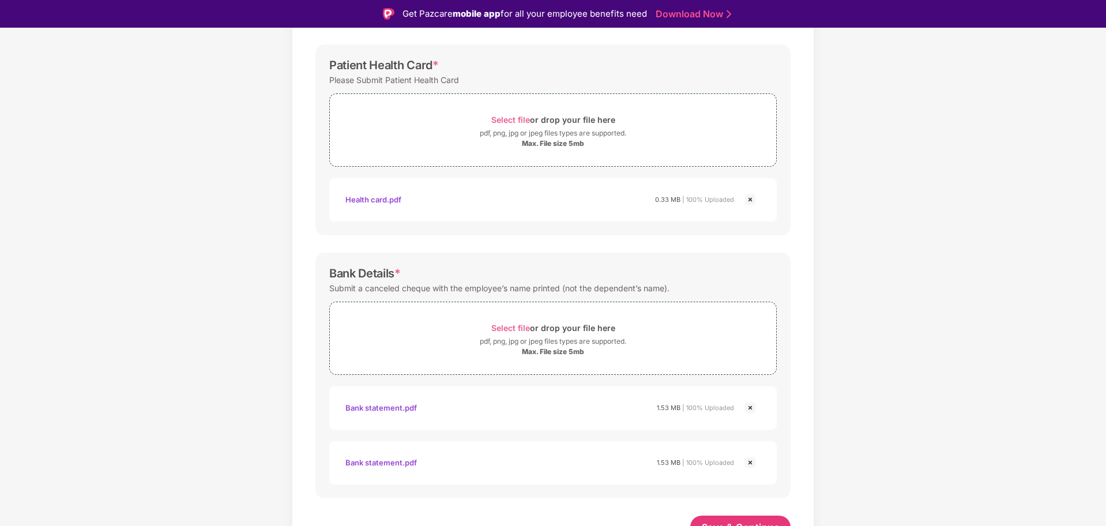
scroll to position [383, 0]
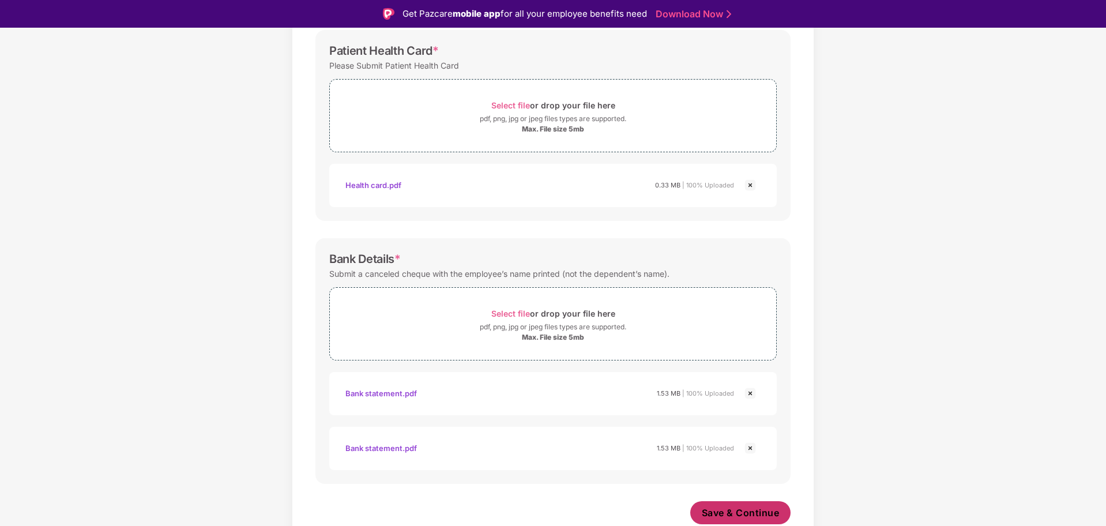
click at [718, 510] on span "Save & Continue" at bounding box center [741, 512] width 78 height 13
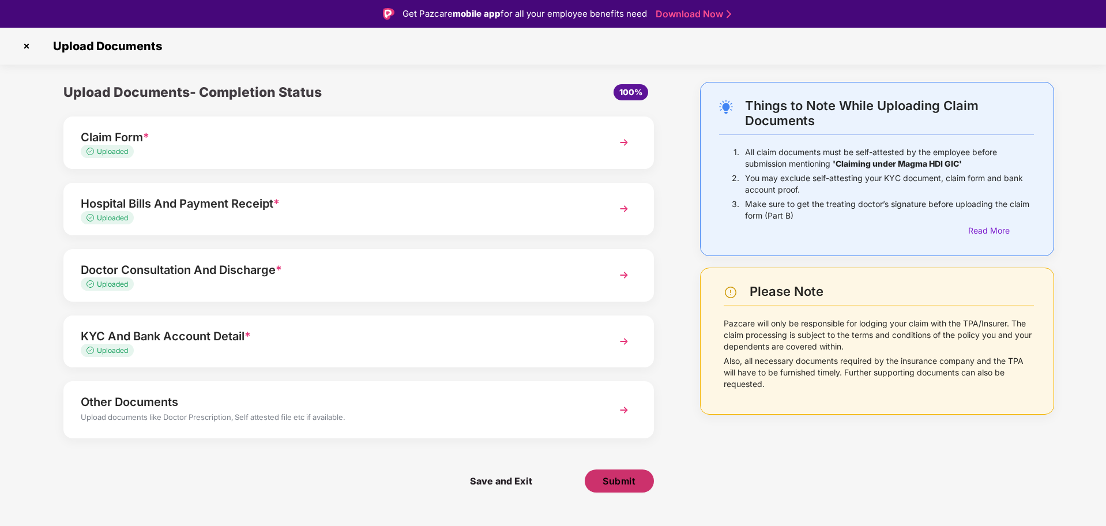
click at [615, 475] on span "Submit" at bounding box center [618, 480] width 33 height 13
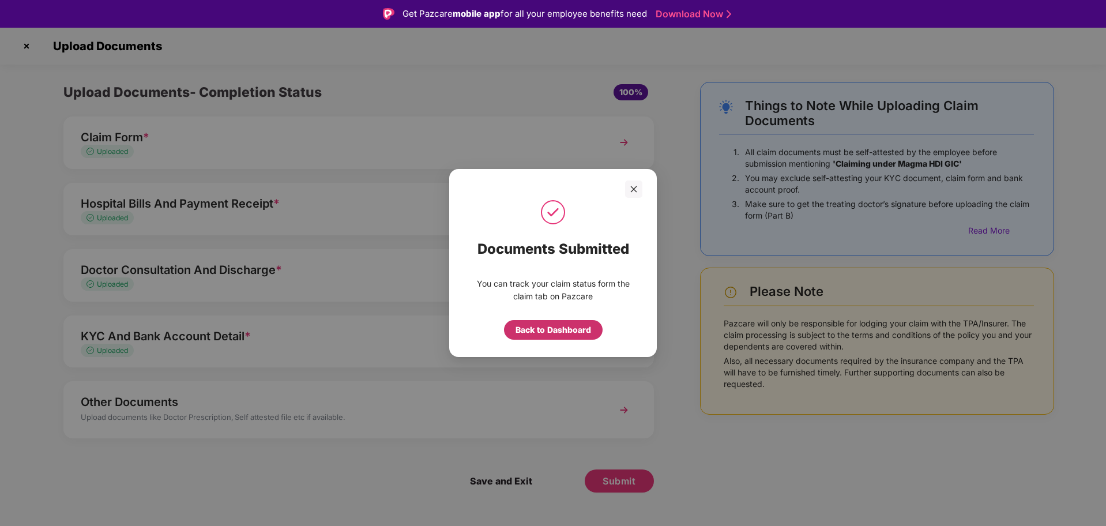
click at [549, 331] on div "Back to Dashboard" at bounding box center [553, 329] width 76 height 13
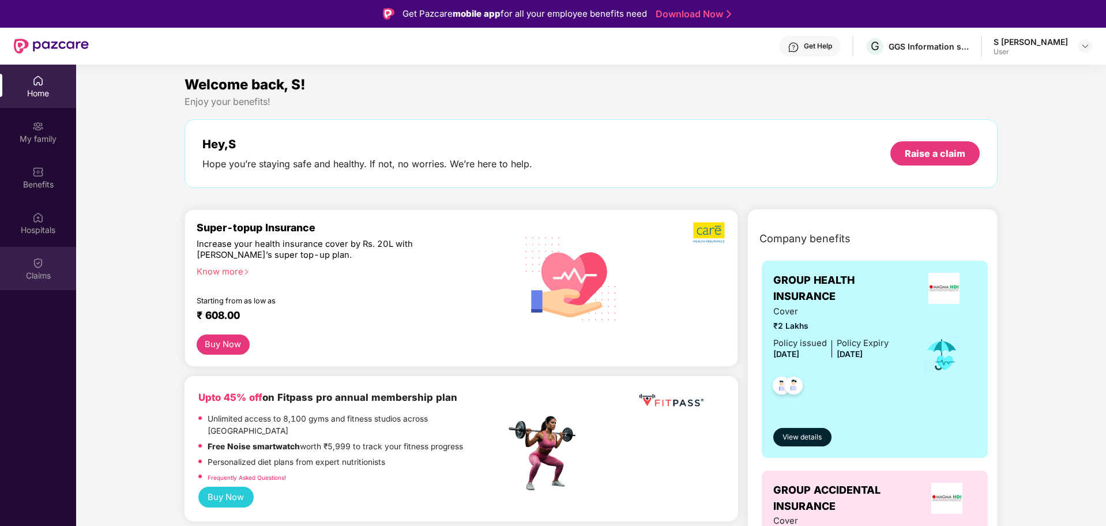
click at [43, 274] on div "Claims" at bounding box center [38, 276] width 76 height 12
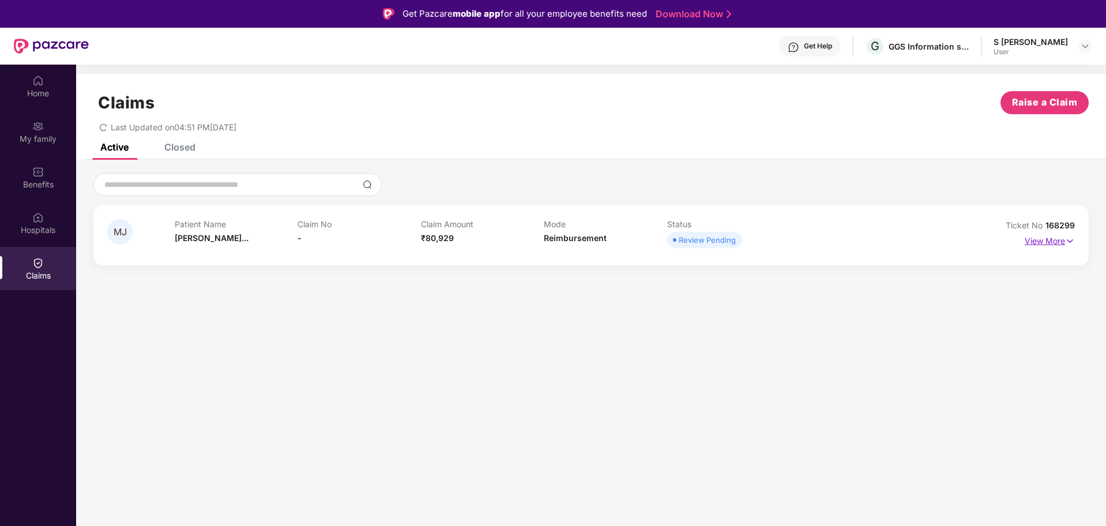
click at [1068, 240] on img at bounding box center [1070, 241] width 10 height 13
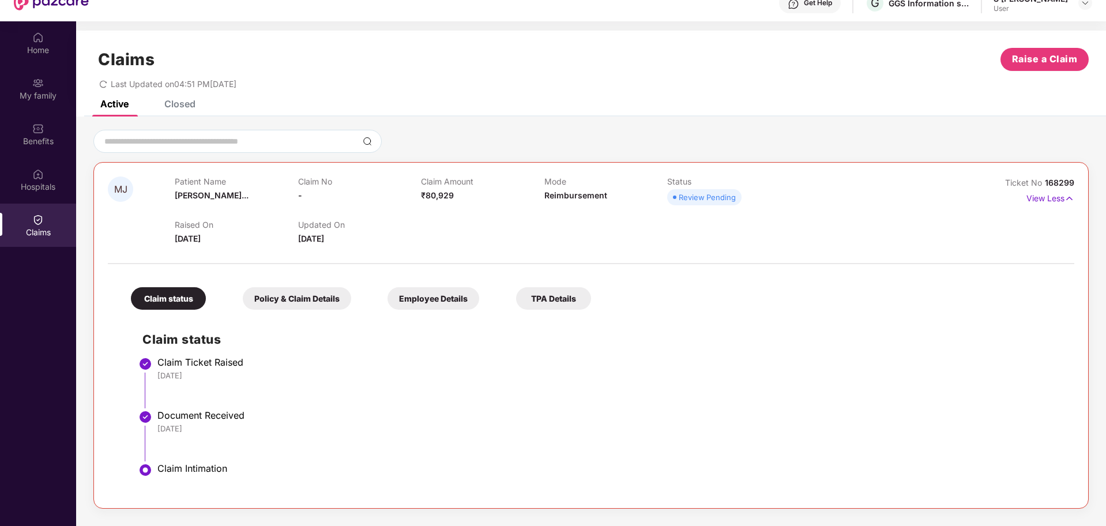
scroll to position [65, 0]
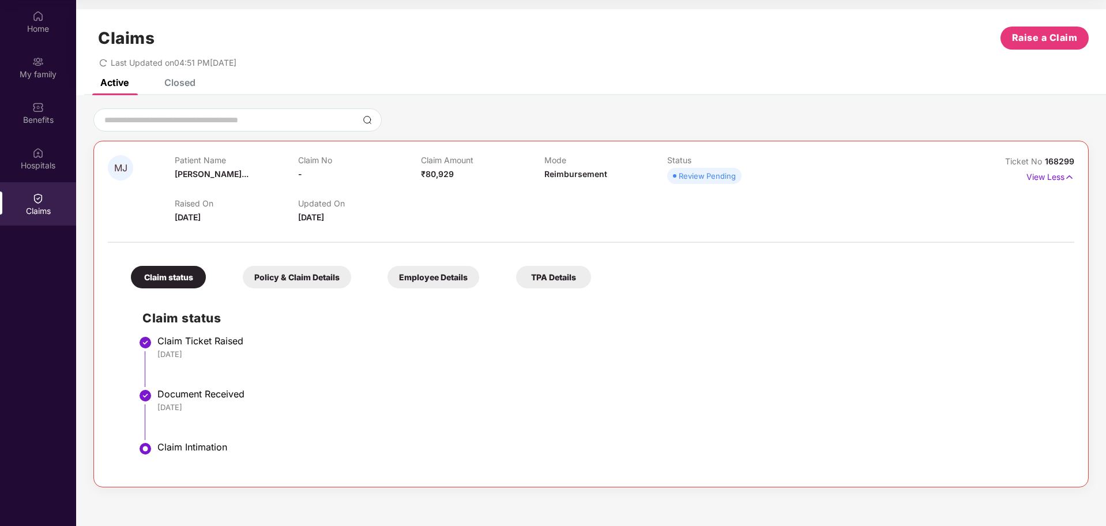
click at [294, 277] on div "Policy & Claim Details" at bounding box center [297, 277] width 108 height 22
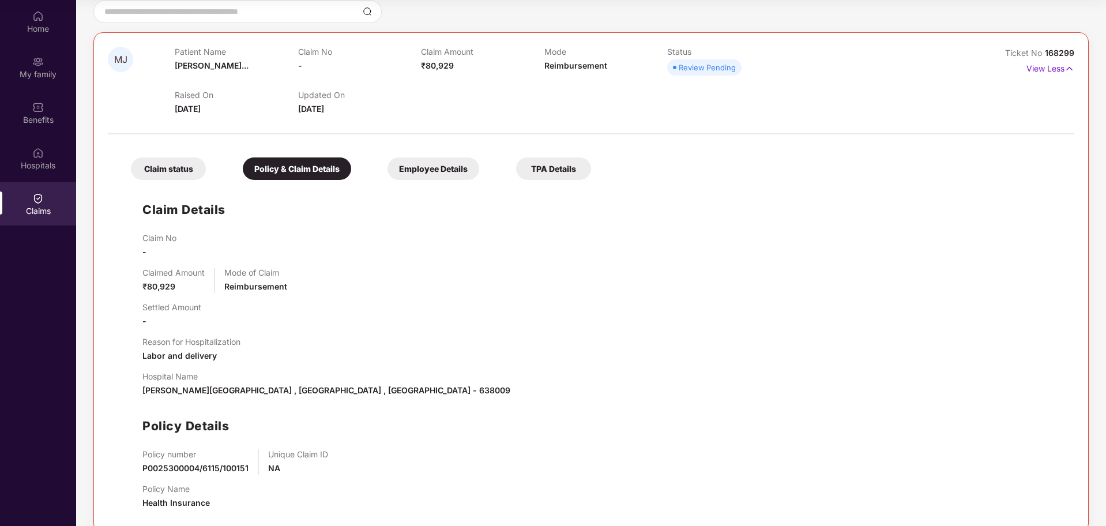
scroll to position [127, 0]
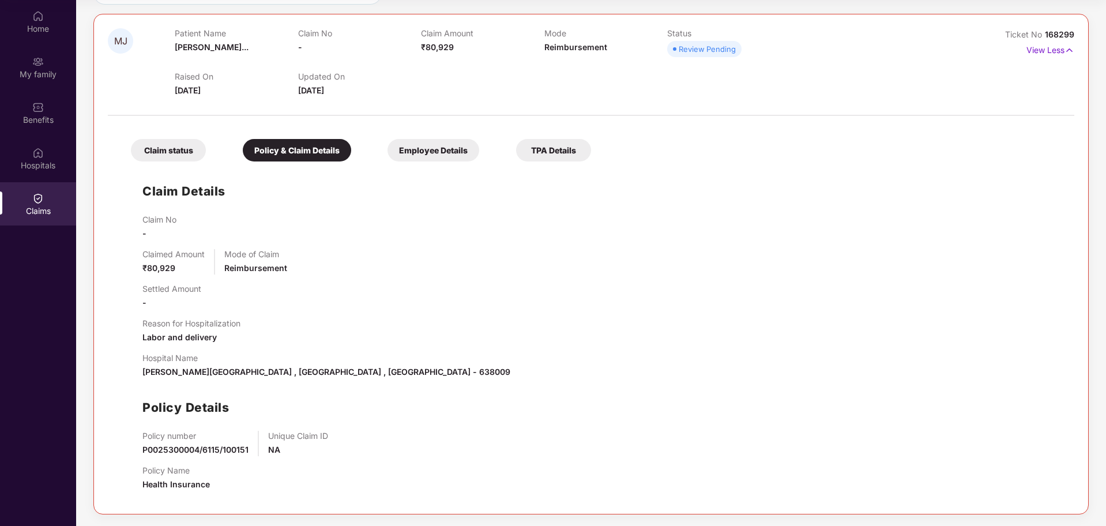
click at [446, 152] on div "Employee Details" at bounding box center [433, 150] width 92 height 22
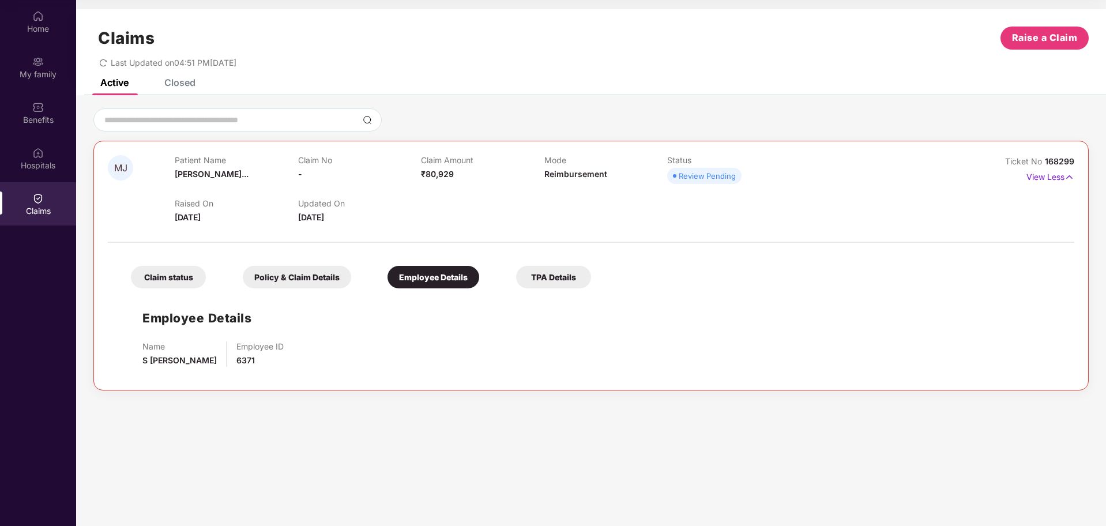
click at [556, 277] on div "TPA Details" at bounding box center [553, 277] width 75 height 22
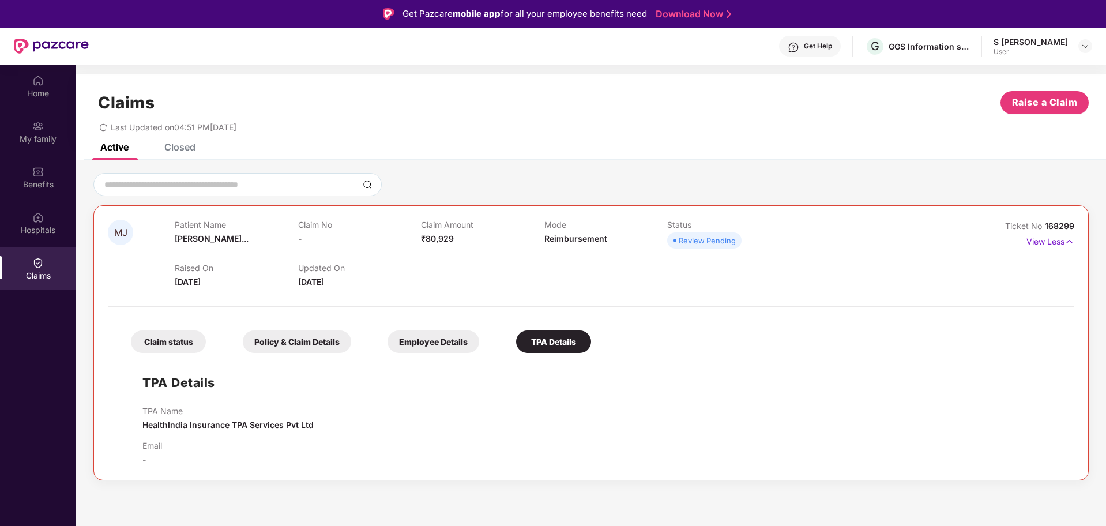
click at [187, 143] on div "Closed" at bounding box center [179, 147] width 31 height 12
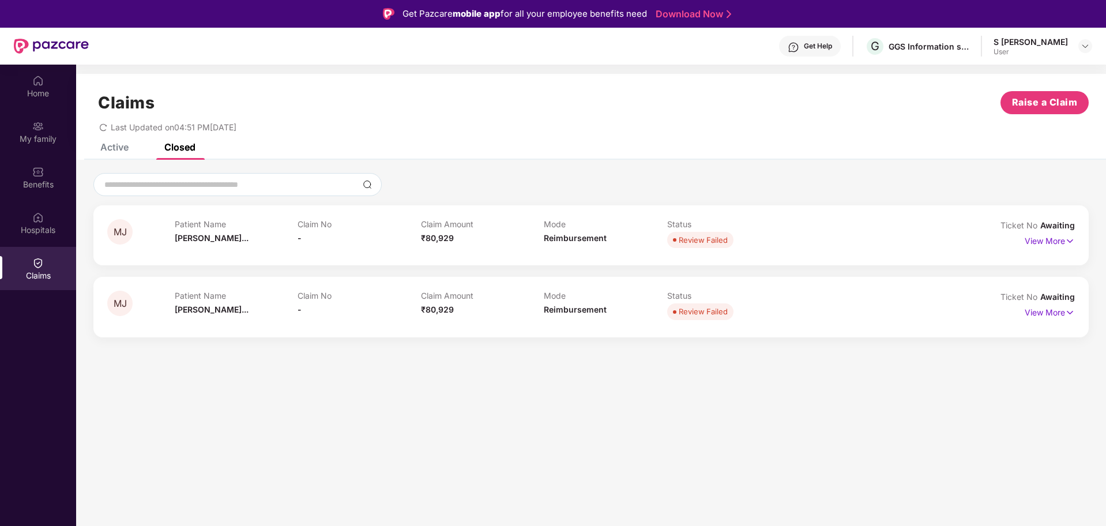
click at [111, 143] on div "Active" at bounding box center [114, 147] width 28 height 12
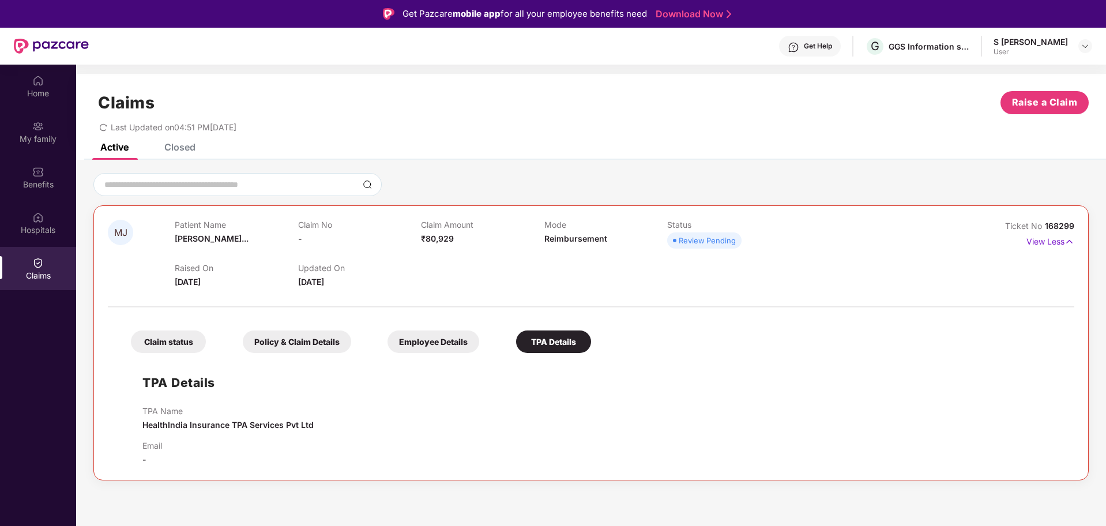
click at [150, 344] on div "Claim status" at bounding box center [168, 341] width 75 height 22
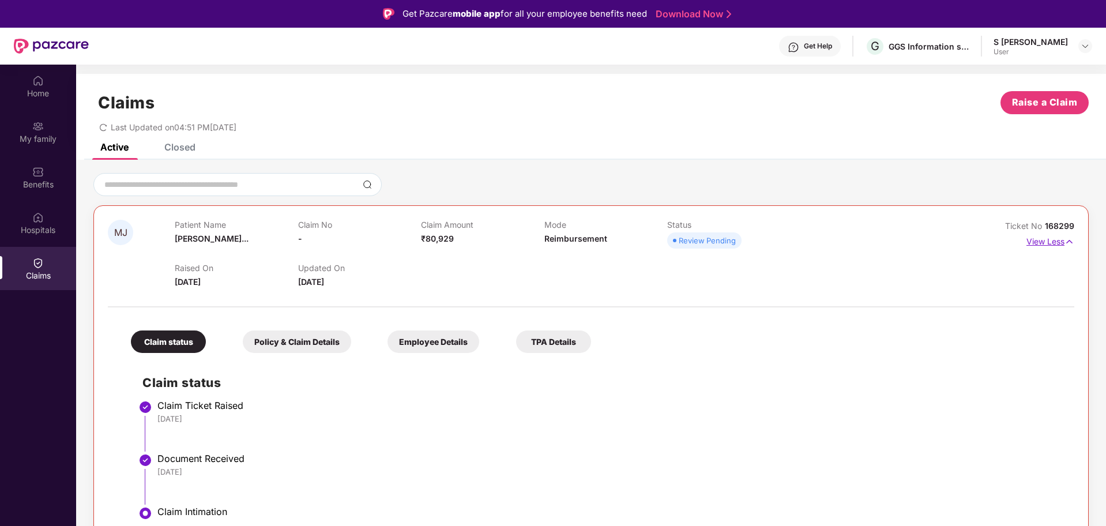
click at [1064, 238] on img at bounding box center [1069, 241] width 10 height 13
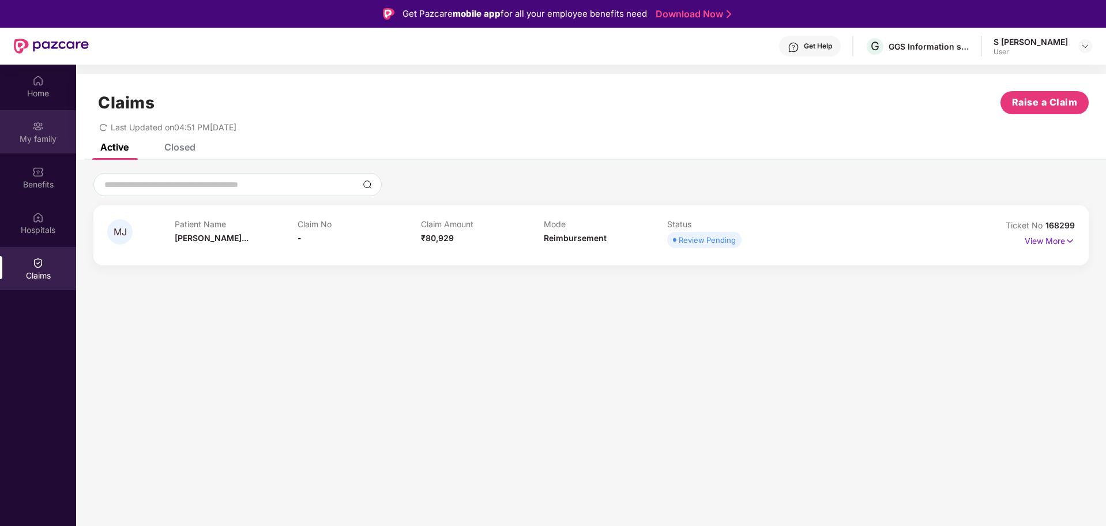
click at [45, 143] on div "My family" at bounding box center [38, 139] width 76 height 12
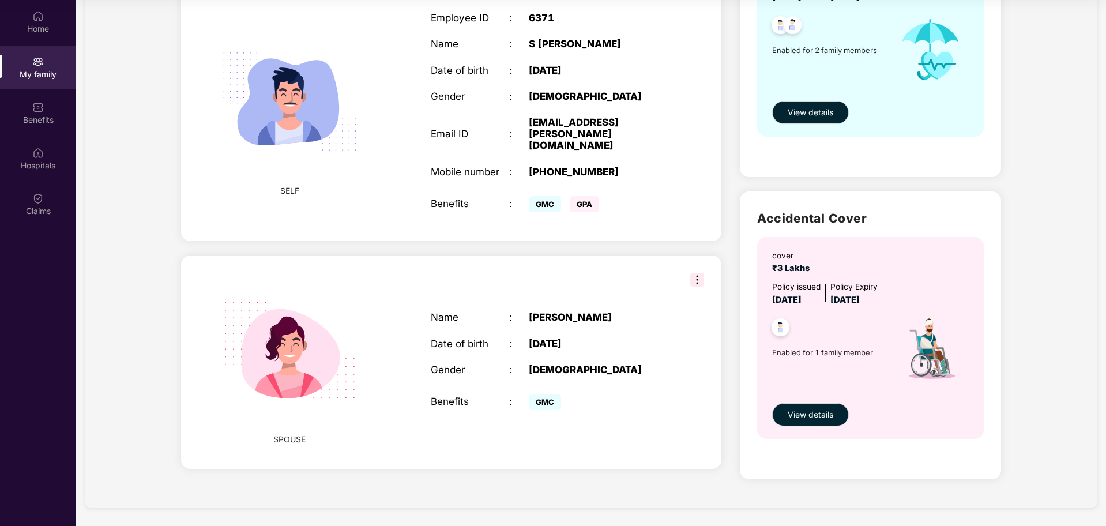
scroll to position [120, 0]
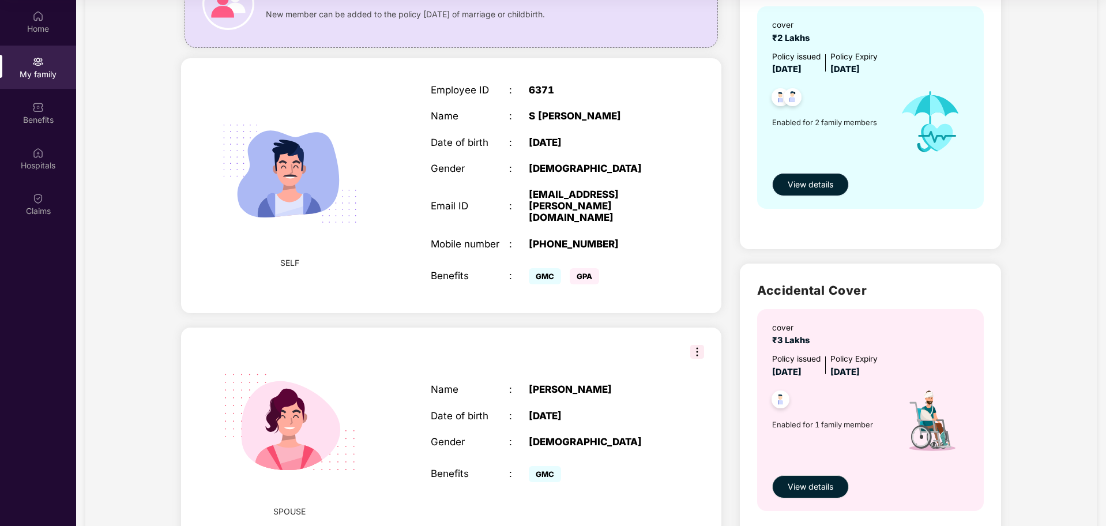
click at [800, 179] on span "View details" at bounding box center [811, 184] width 46 height 13
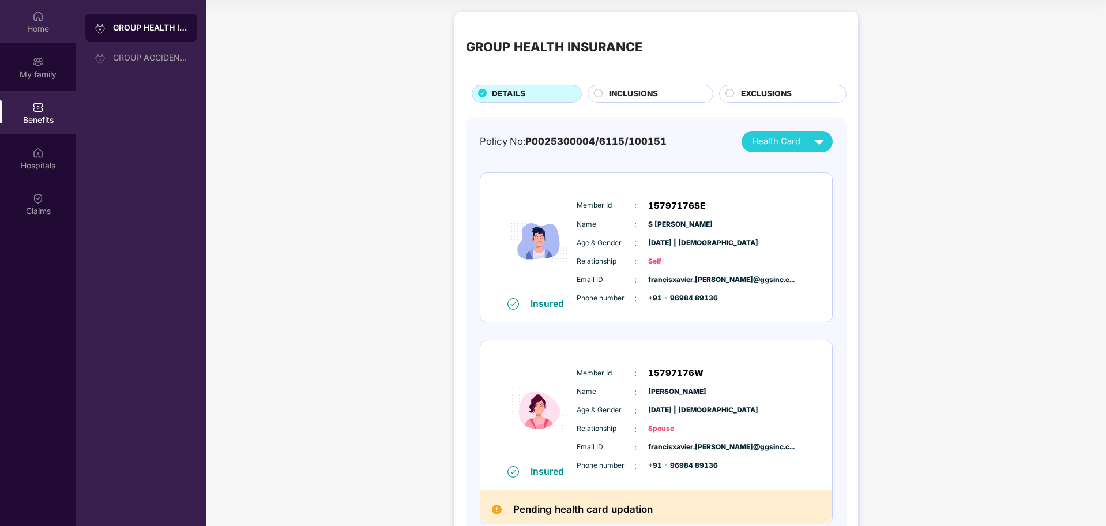
click at [56, 19] on div "Home" at bounding box center [38, 21] width 76 height 43
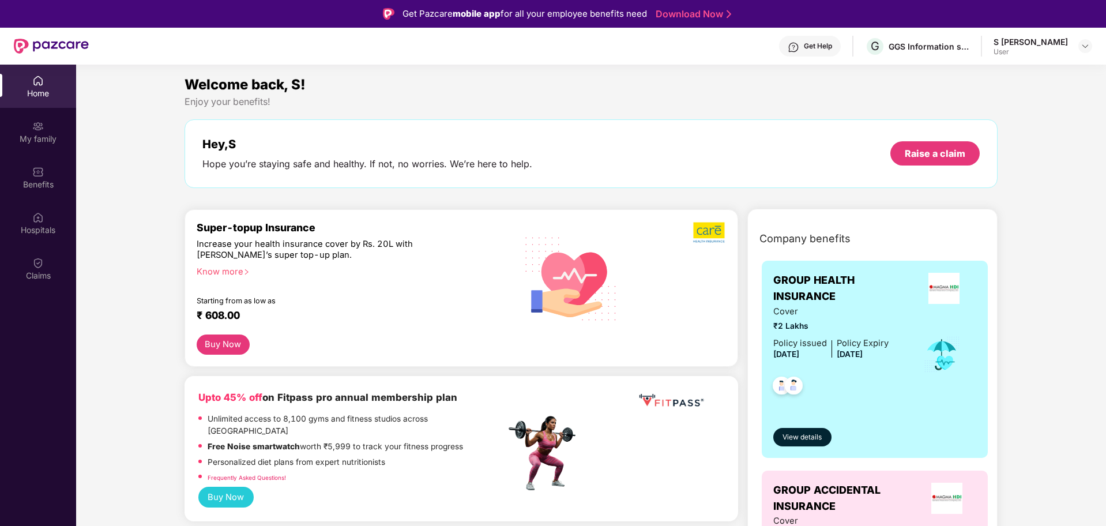
click at [1093, 46] on header "Get Help G GGS Information services private limited S [PERSON_NAME] User" at bounding box center [553, 46] width 1106 height 37
click at [1087, 41] on div at bounding box center [1085, 46] width 14 height 14
click at [977, 73] on div "Logout" at bounding box center [1031, 73] width 150 height 22
